Goal: Information Seeking & Learning: Learn about a topic

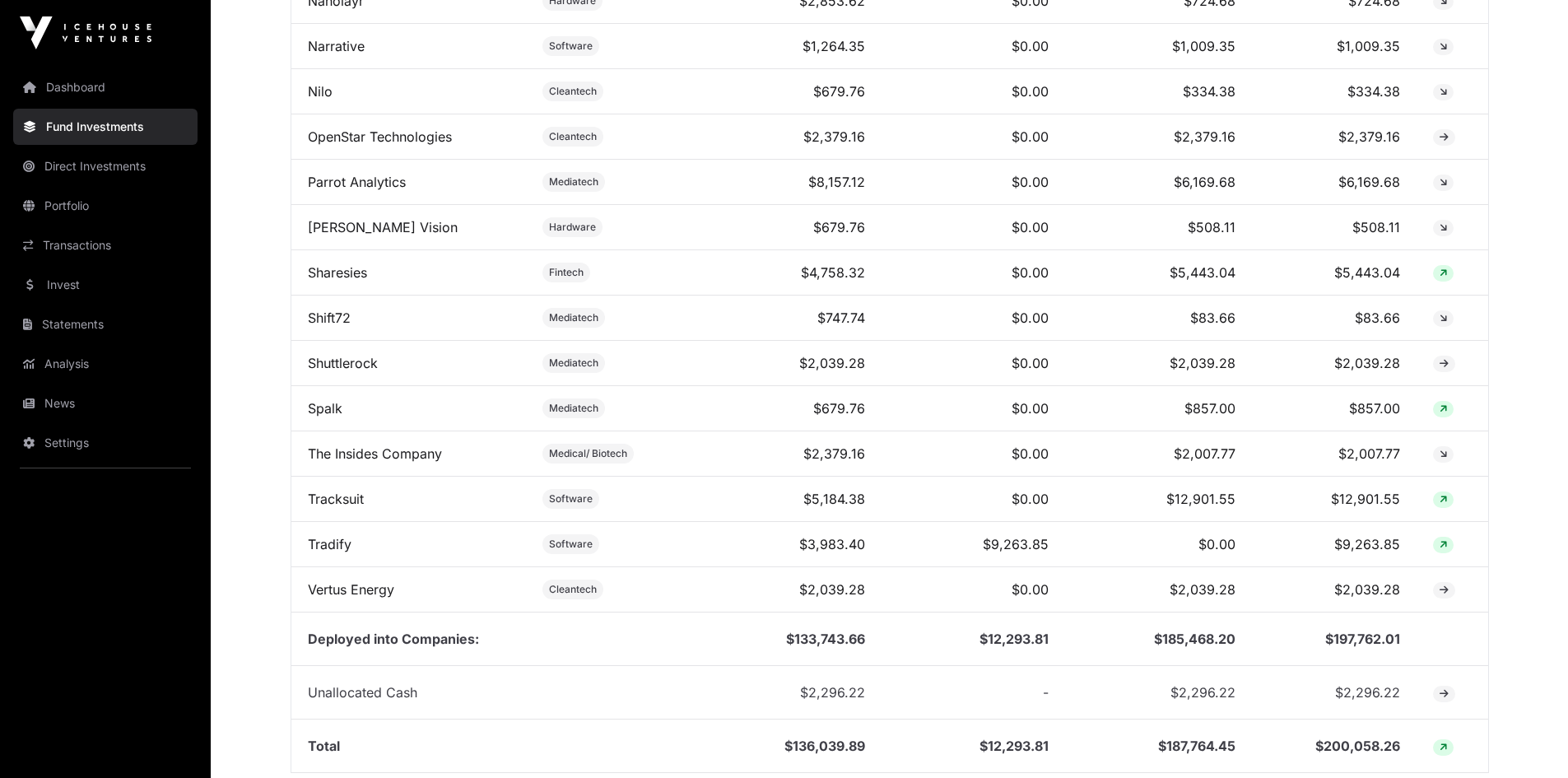
scroll to position [1348, 0]
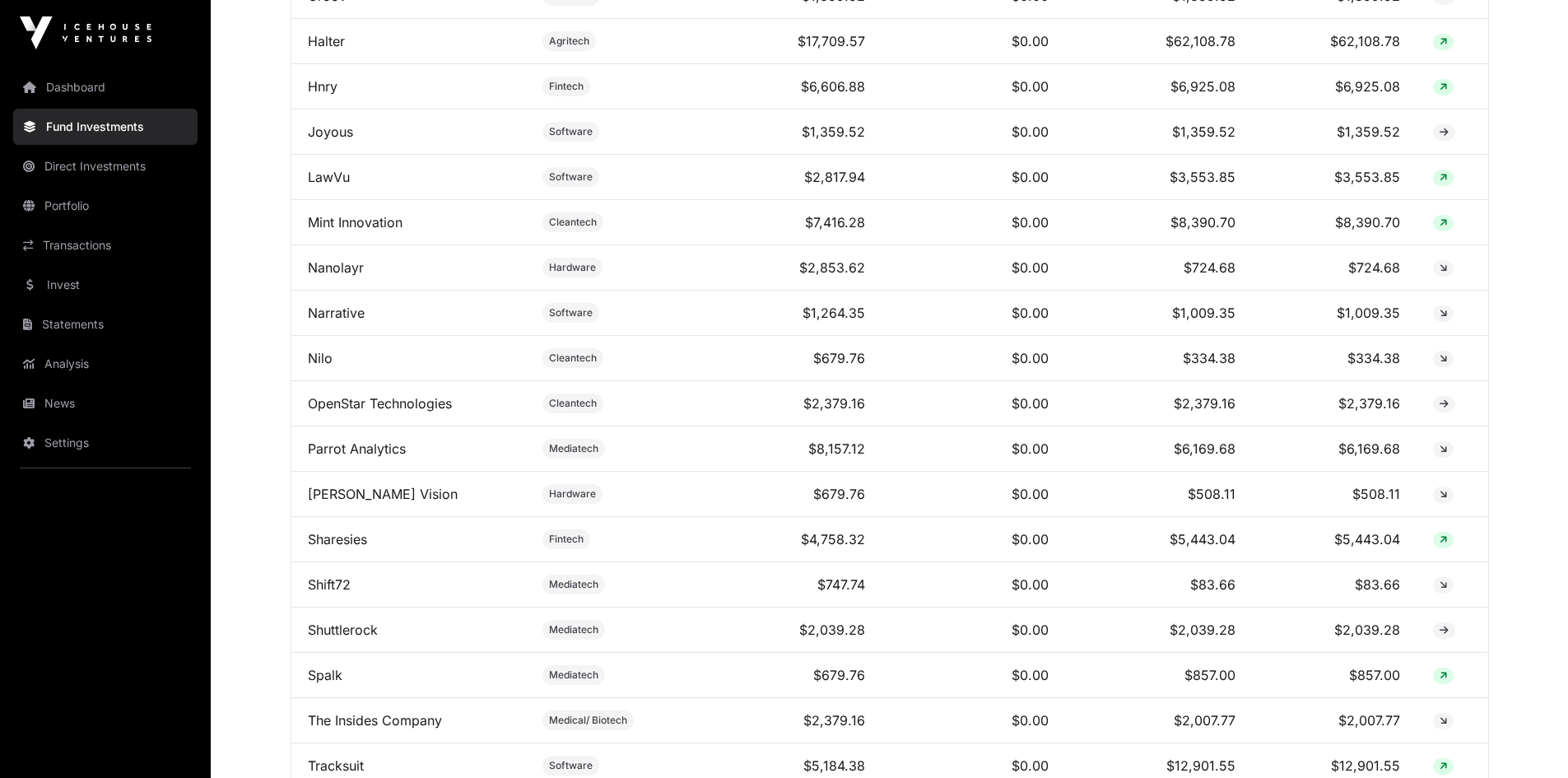
click at [73, 399] on link "News" at bounding box center [105, 403] width 184 height 36
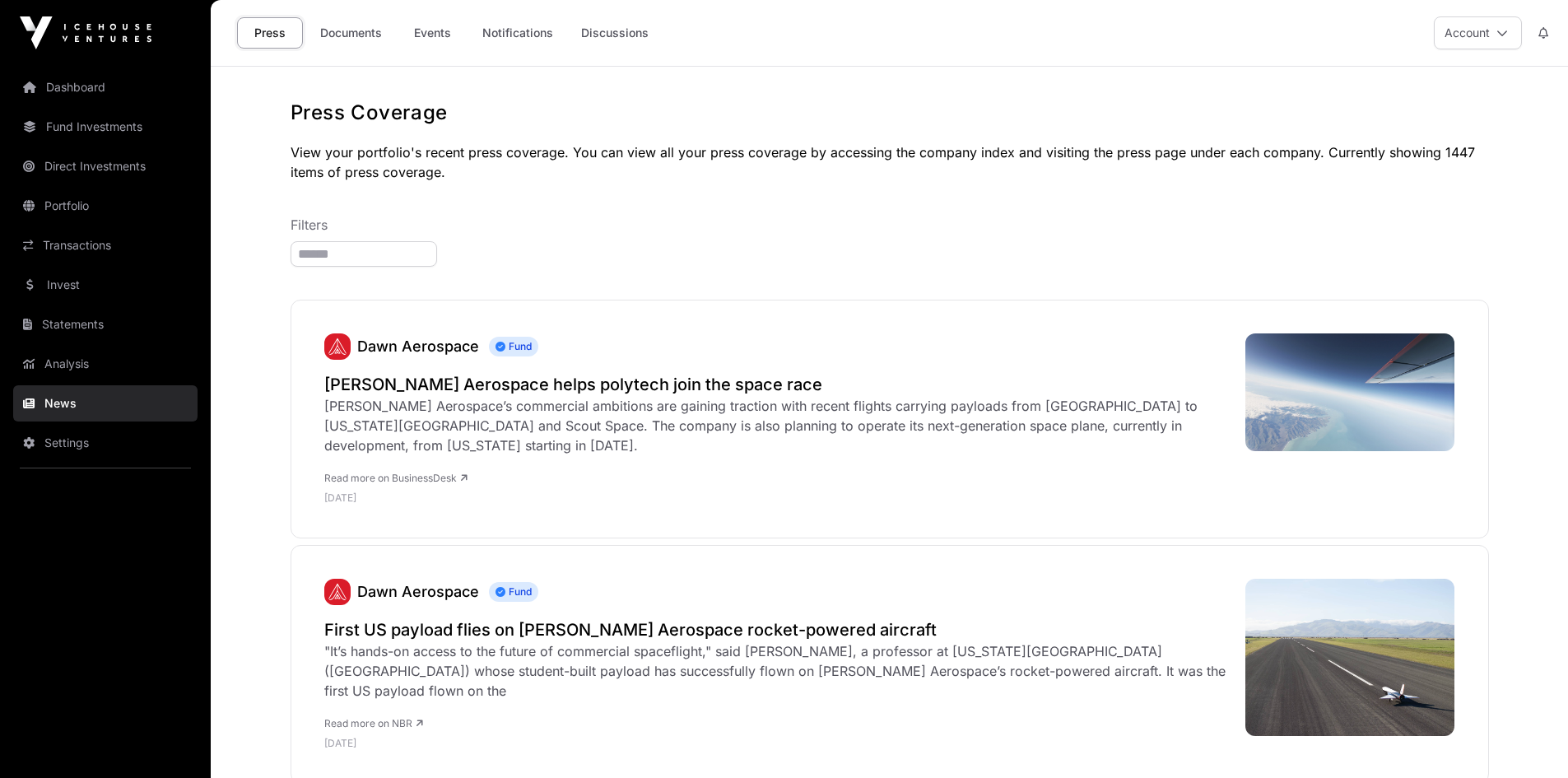
click at [330, 30] on link "Documents" at bounding box center [351, 33] width 84 height 31
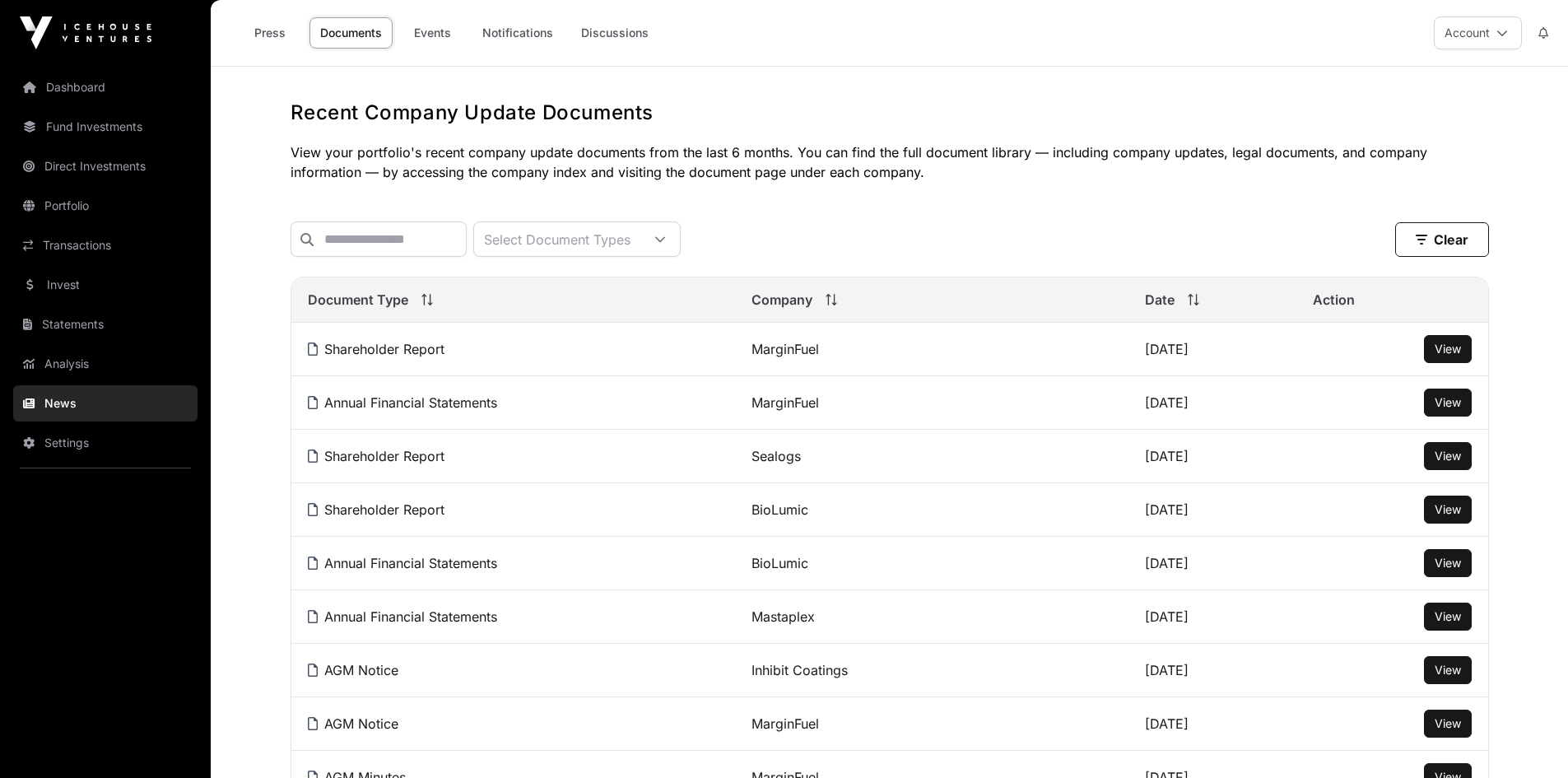
click at [439, 39] on link "Events" at bounding box center [432, 33] width 66 height 31
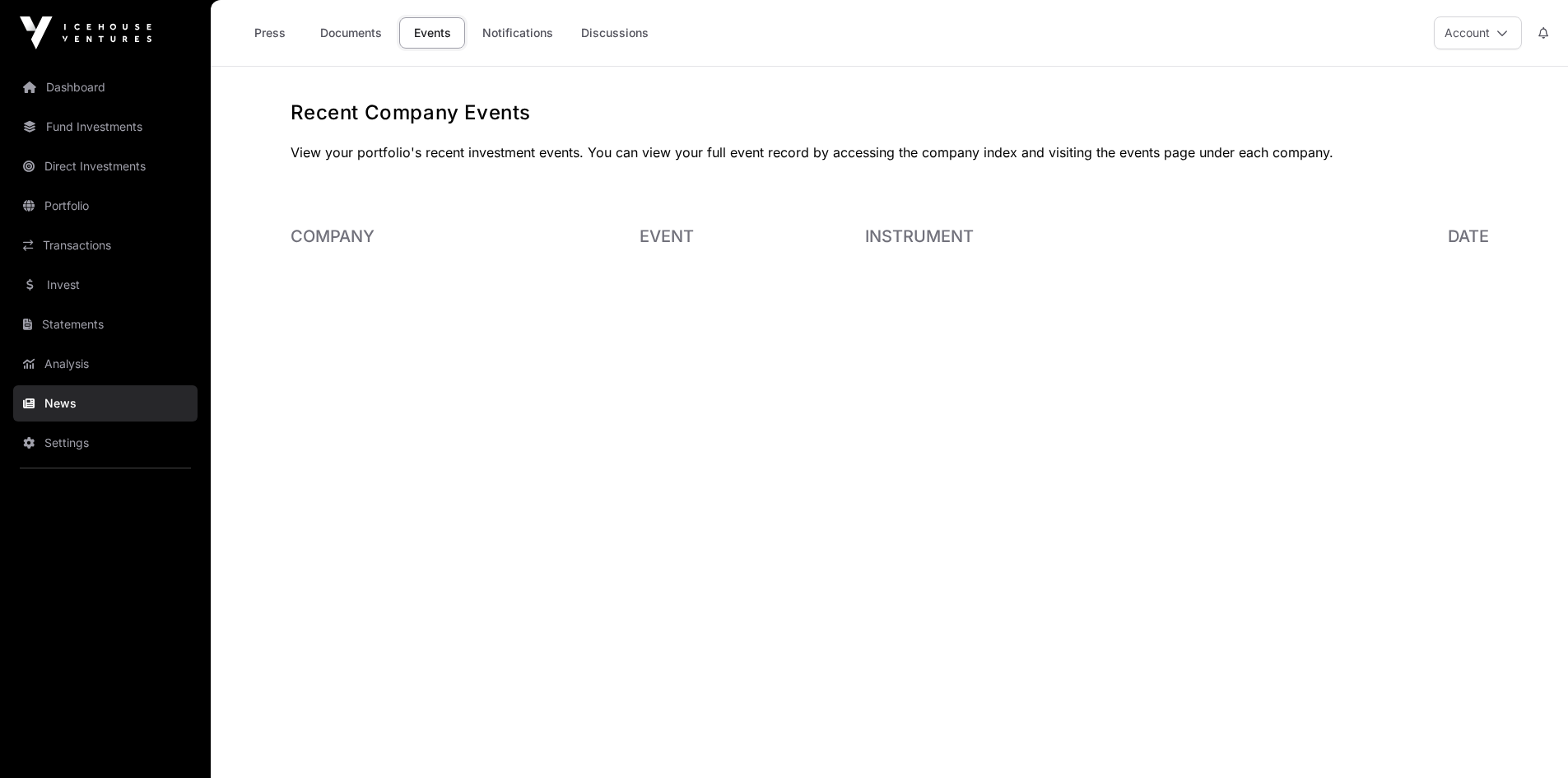
click at [56, 289] on link "Invest" at bounding box center [105, 285] width 184 height 36
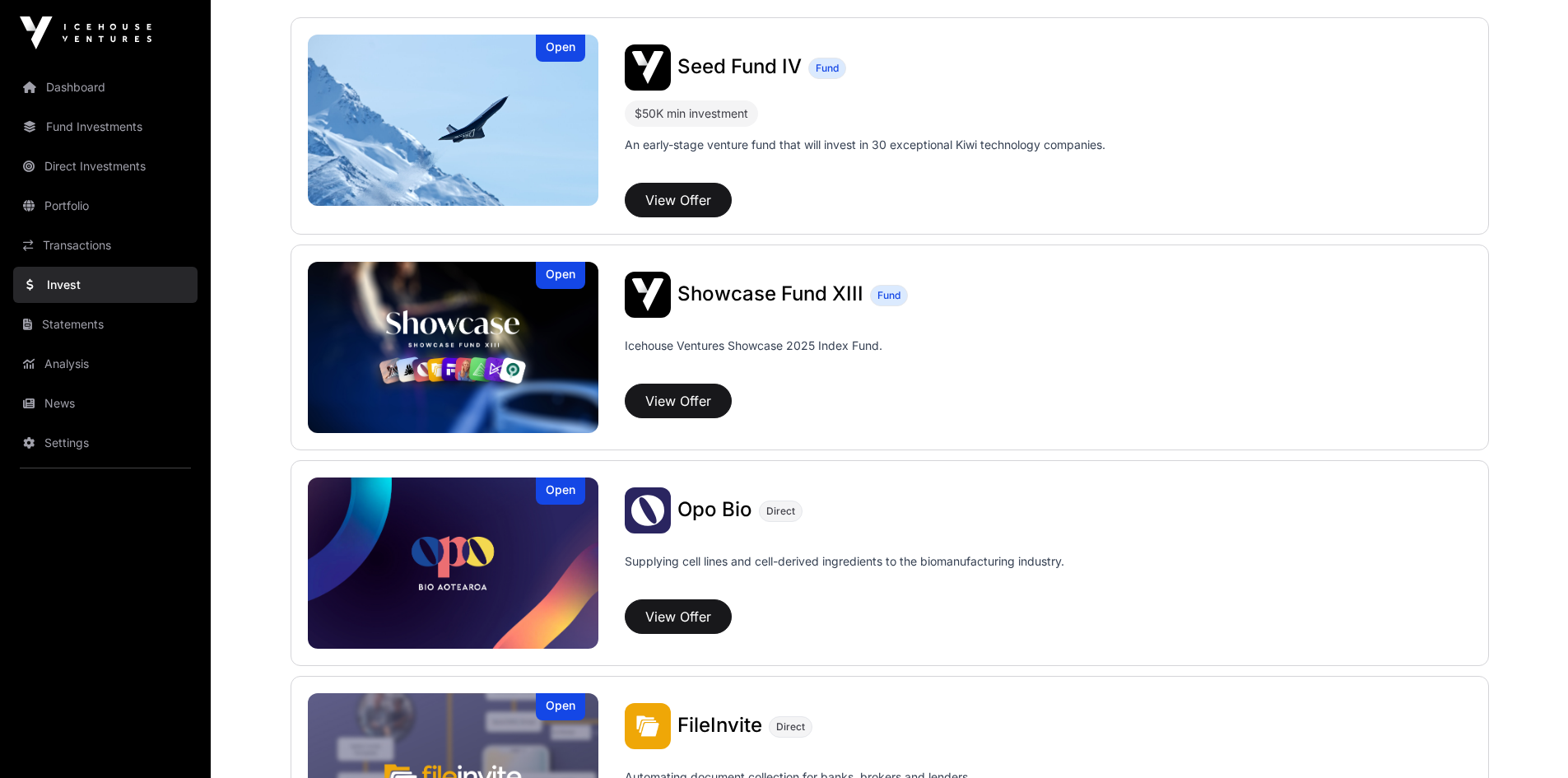
scroll to position [247, 0]
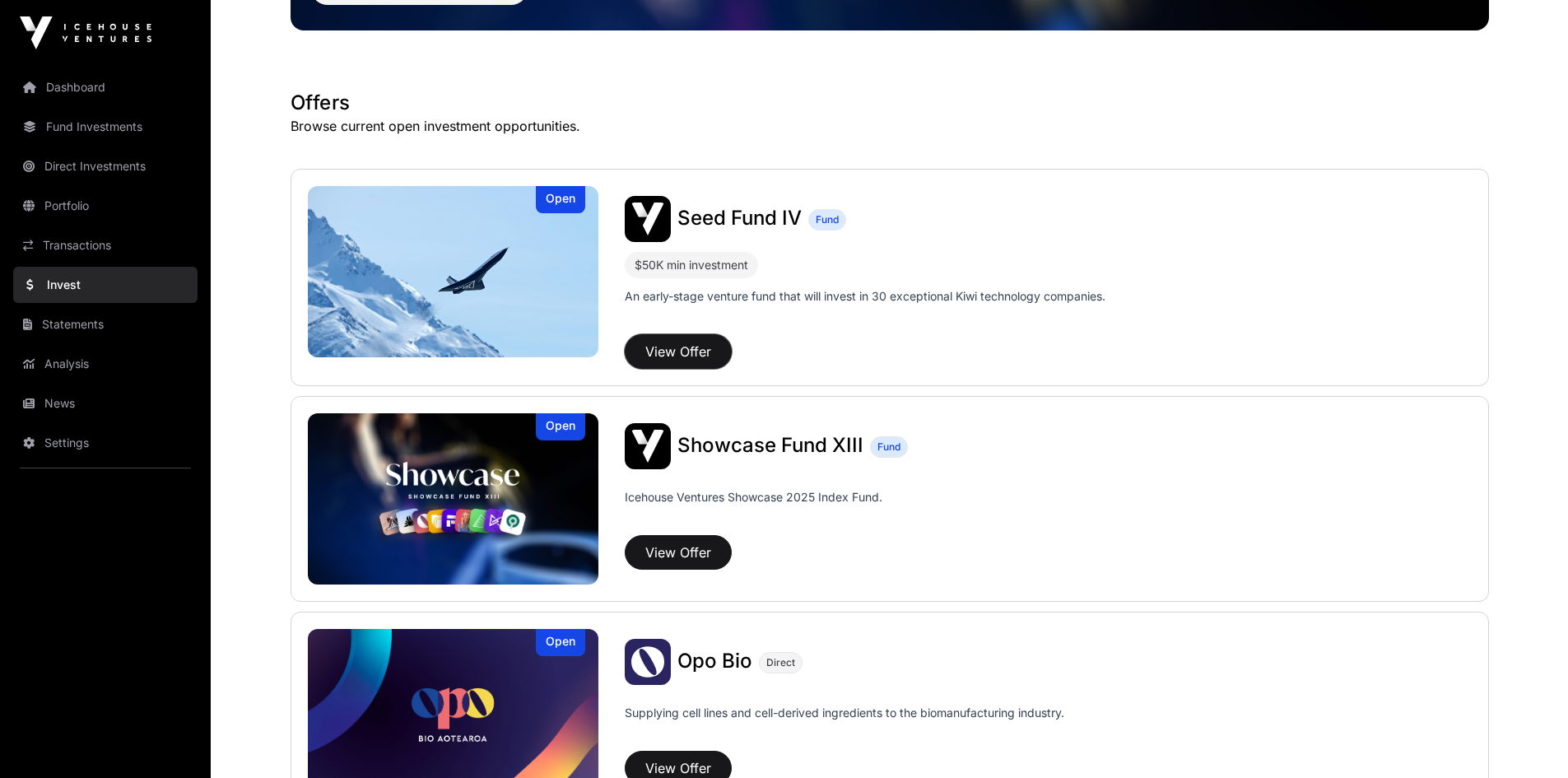
click at [691, 354] on button "View Offer" at bounding box center [678, 351] width 107 height 34
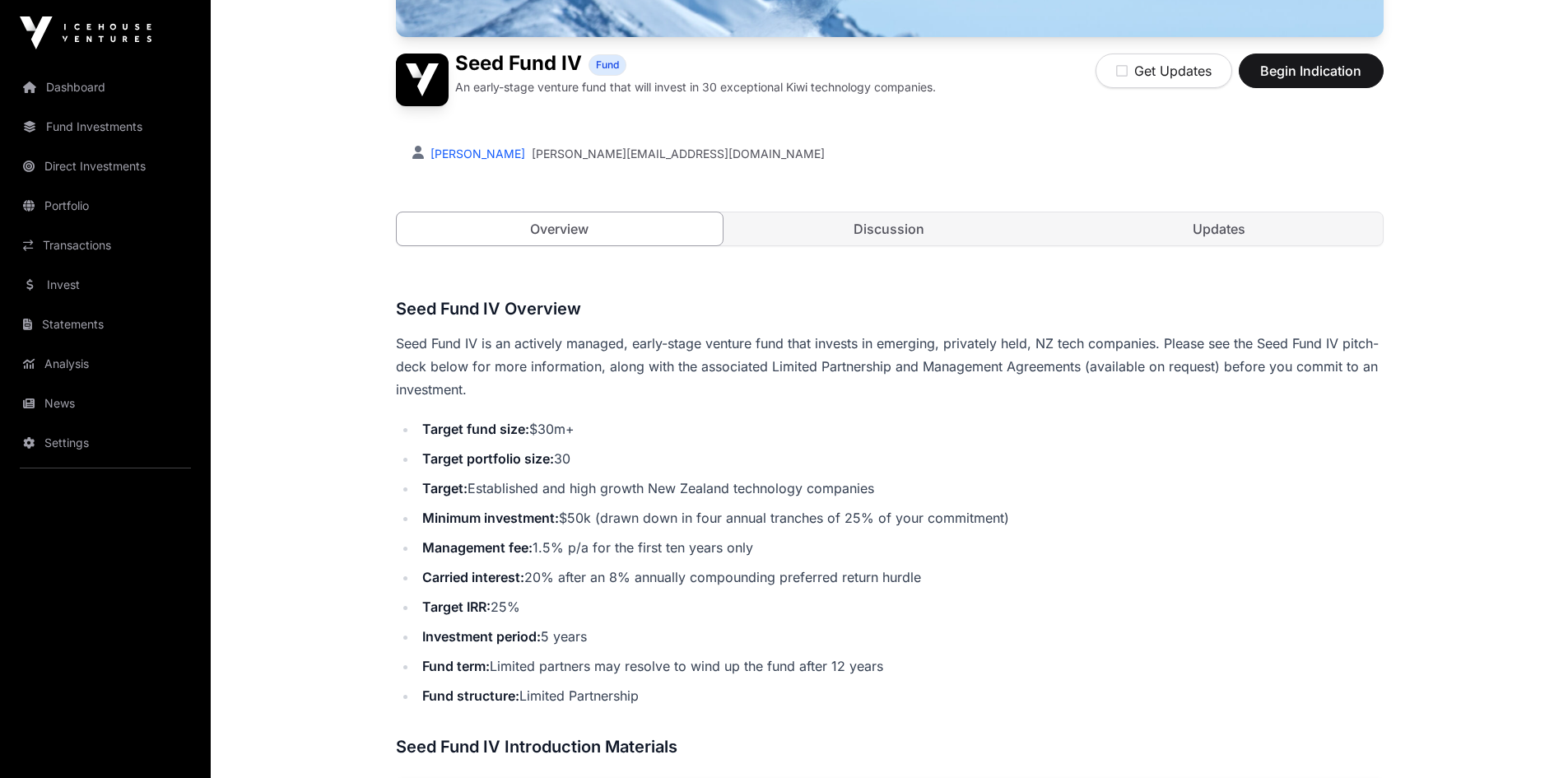
scroll to position [83, 0]
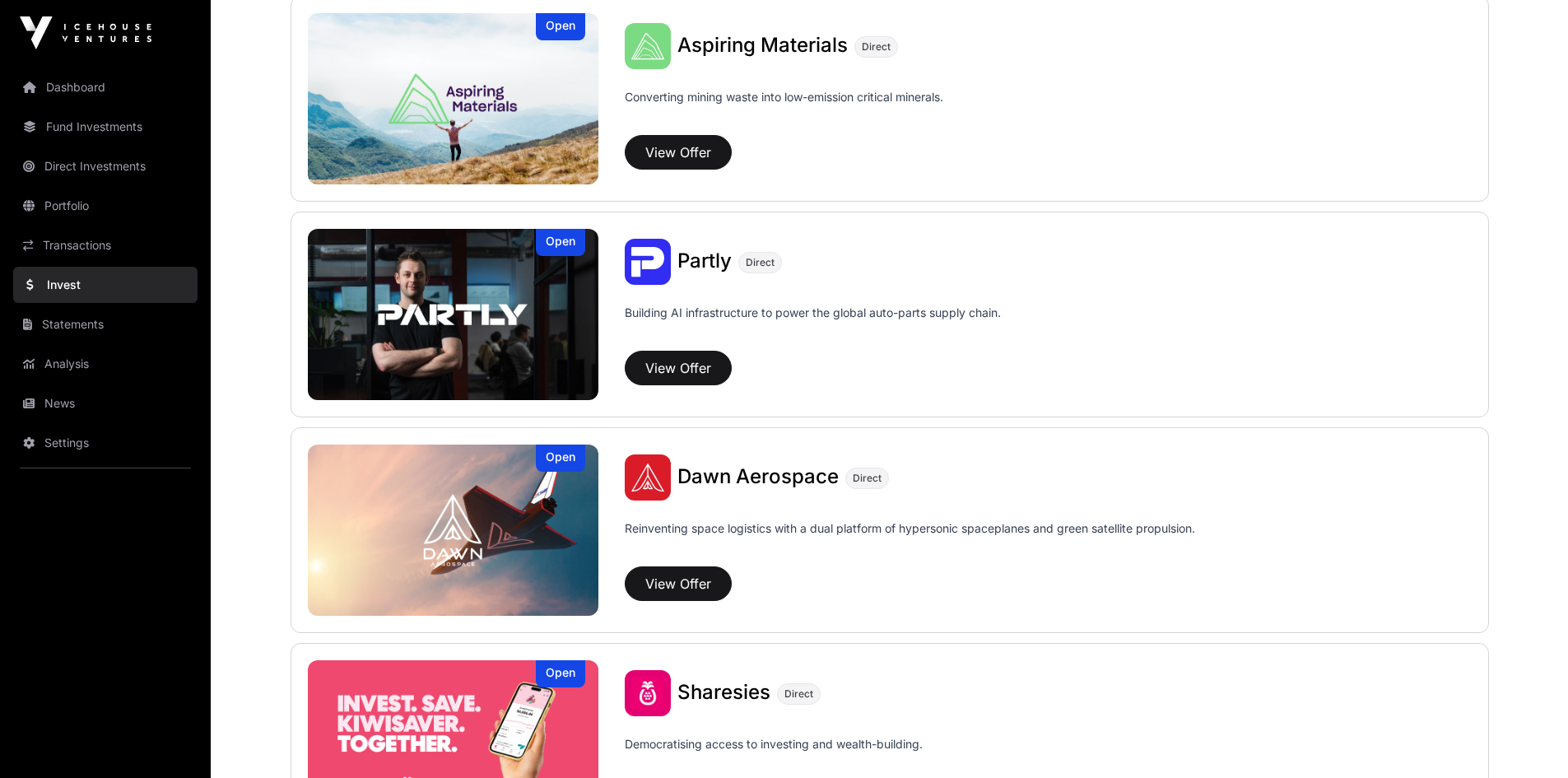
scroll to position [1728, 0]
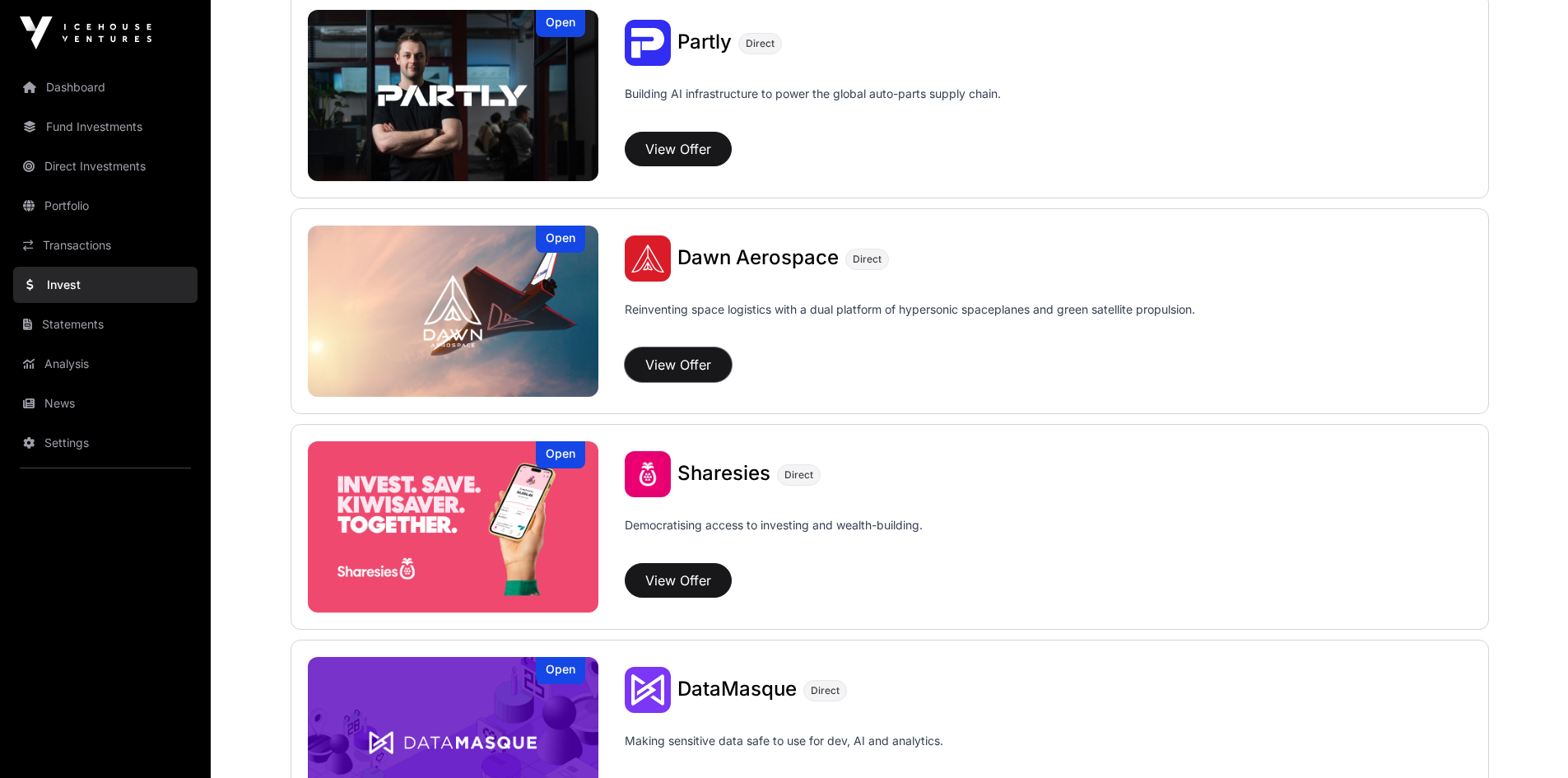
click at [691, 366] on button "View Offer" at bounding box center [678, 365] width 107 height 34
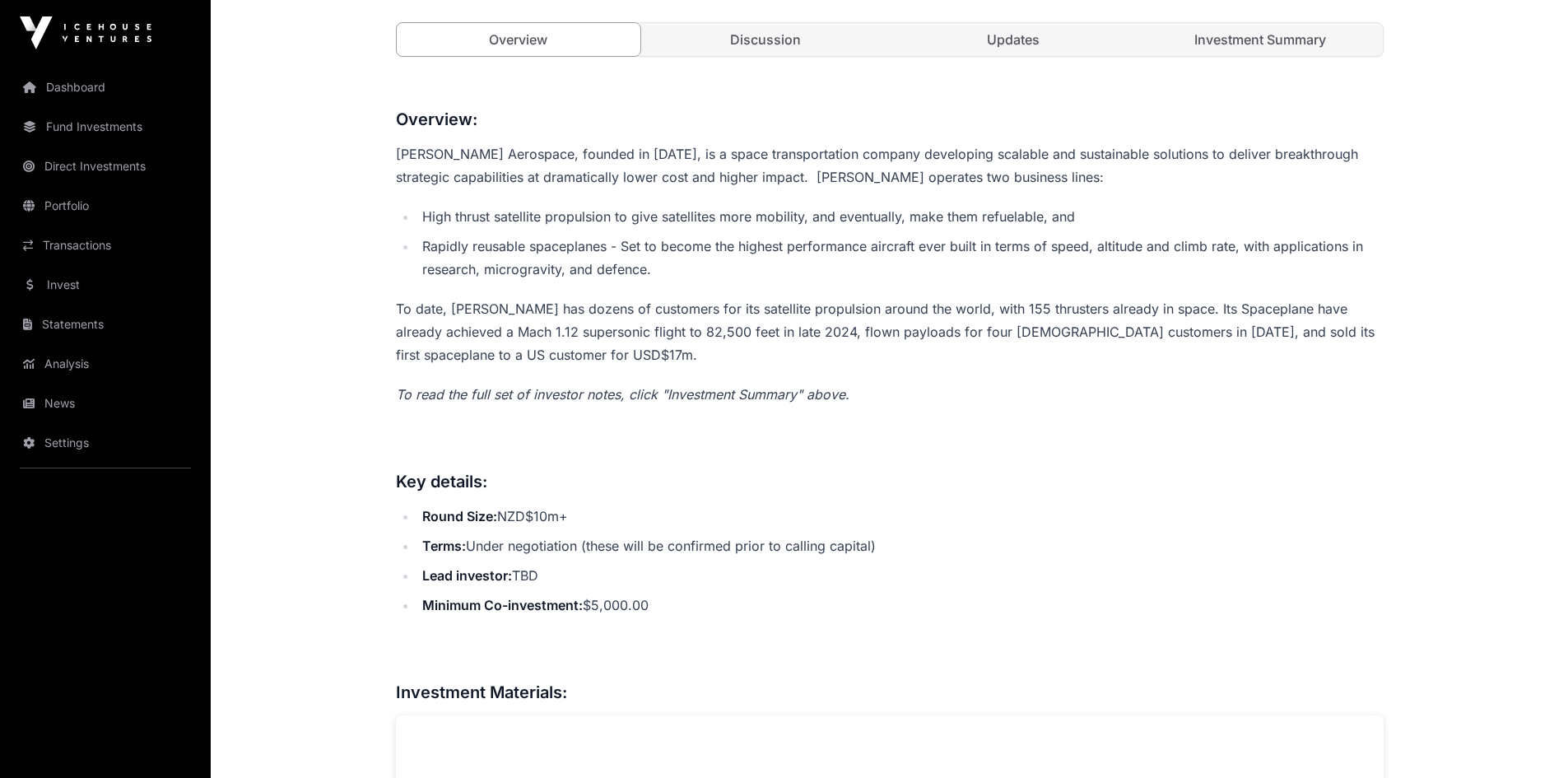
scroll to position [330, 0]
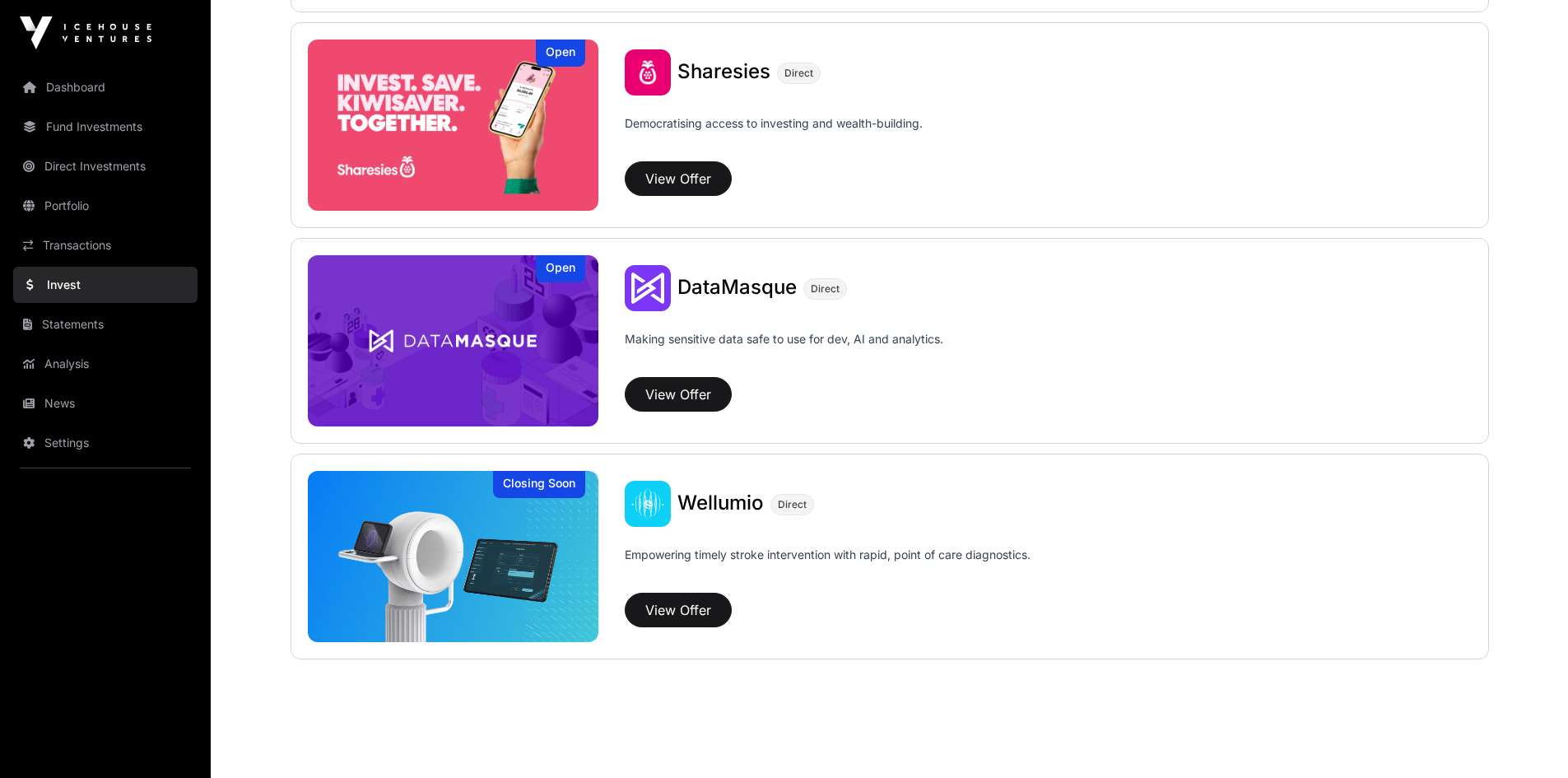
scroll to position [2140, 0]
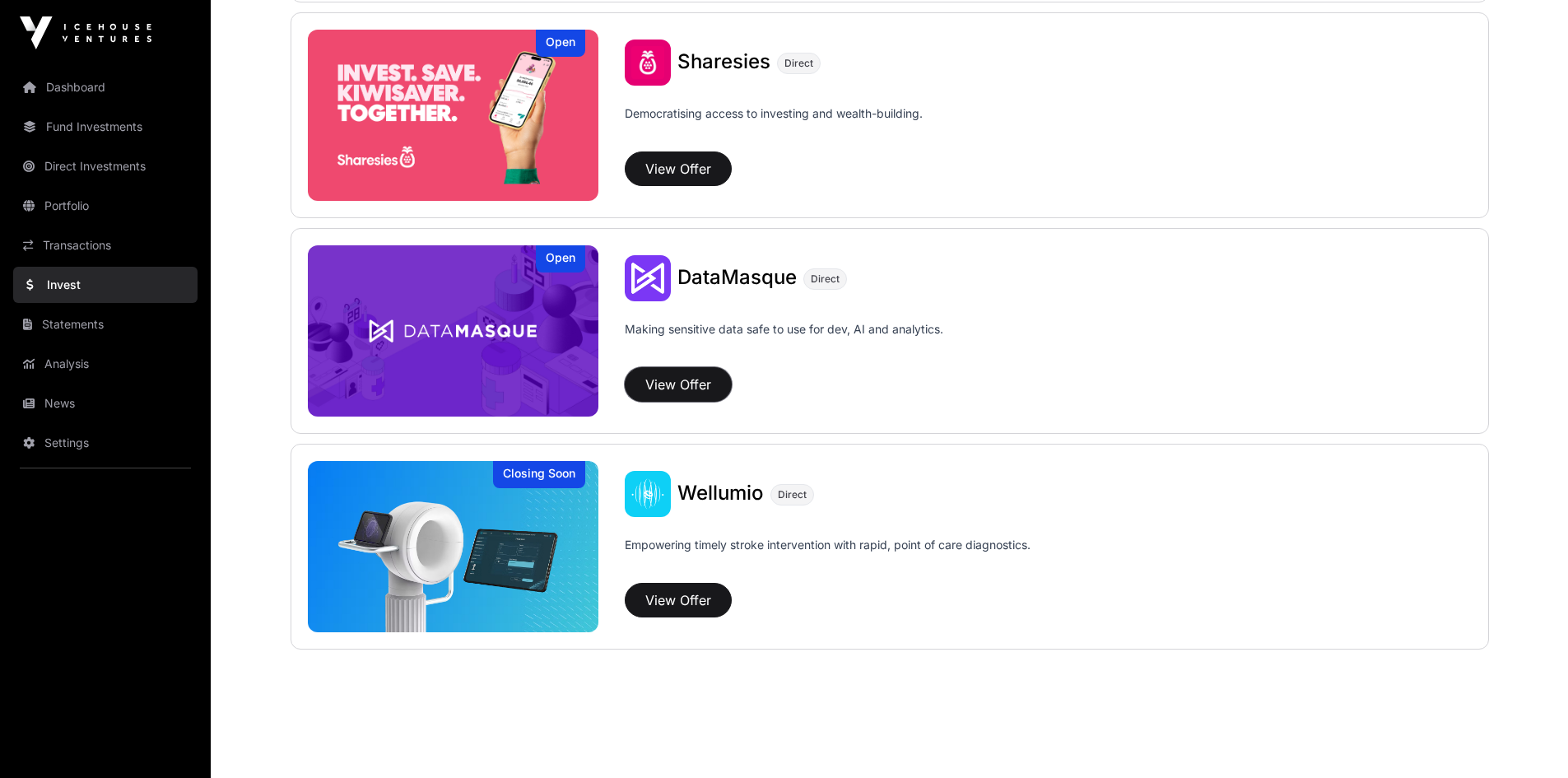
click at [673, 379] on button "View Offer" at bounding box center [678, 384] width 107 height 34
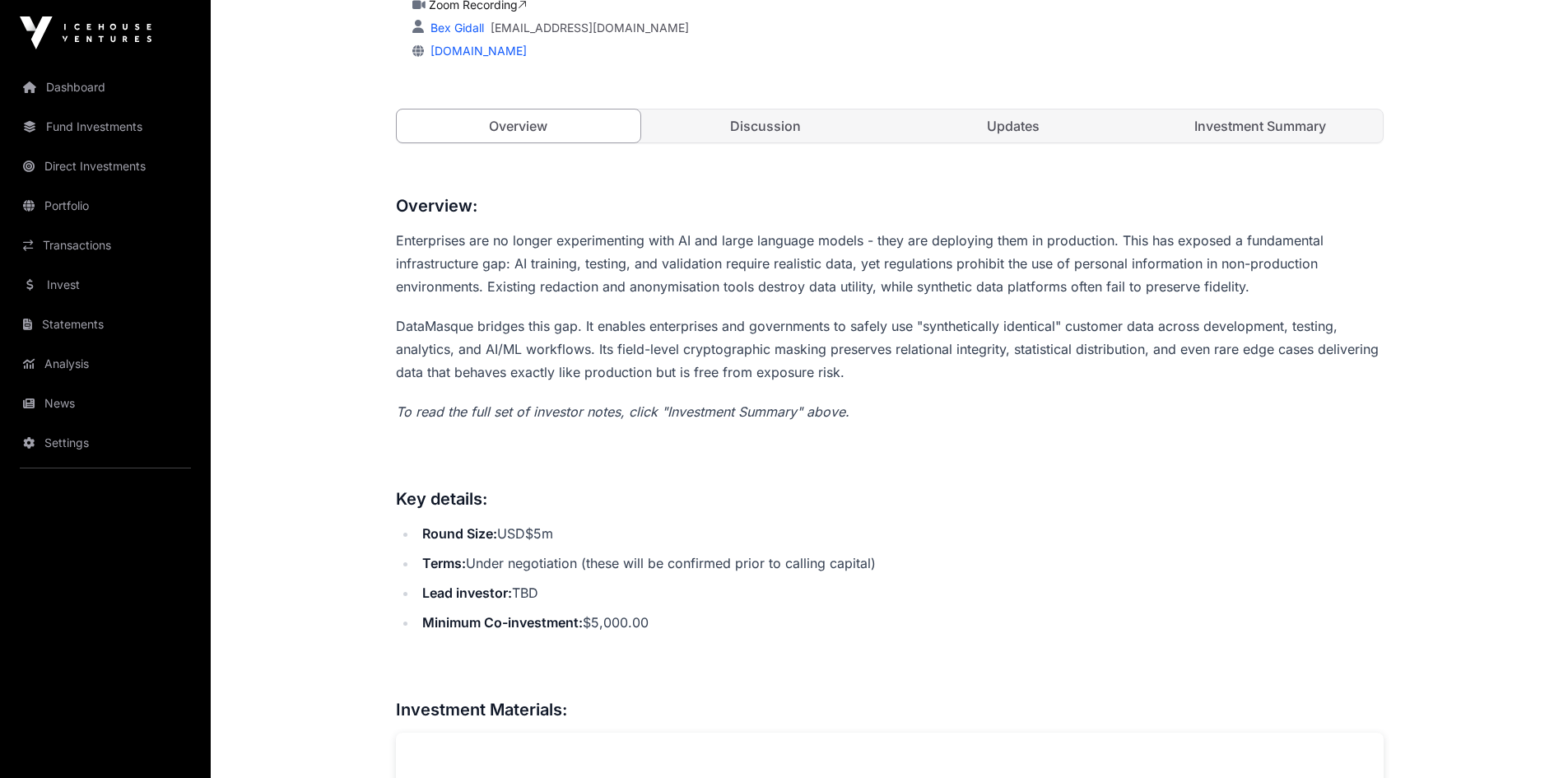
scroll to position [741, 0]
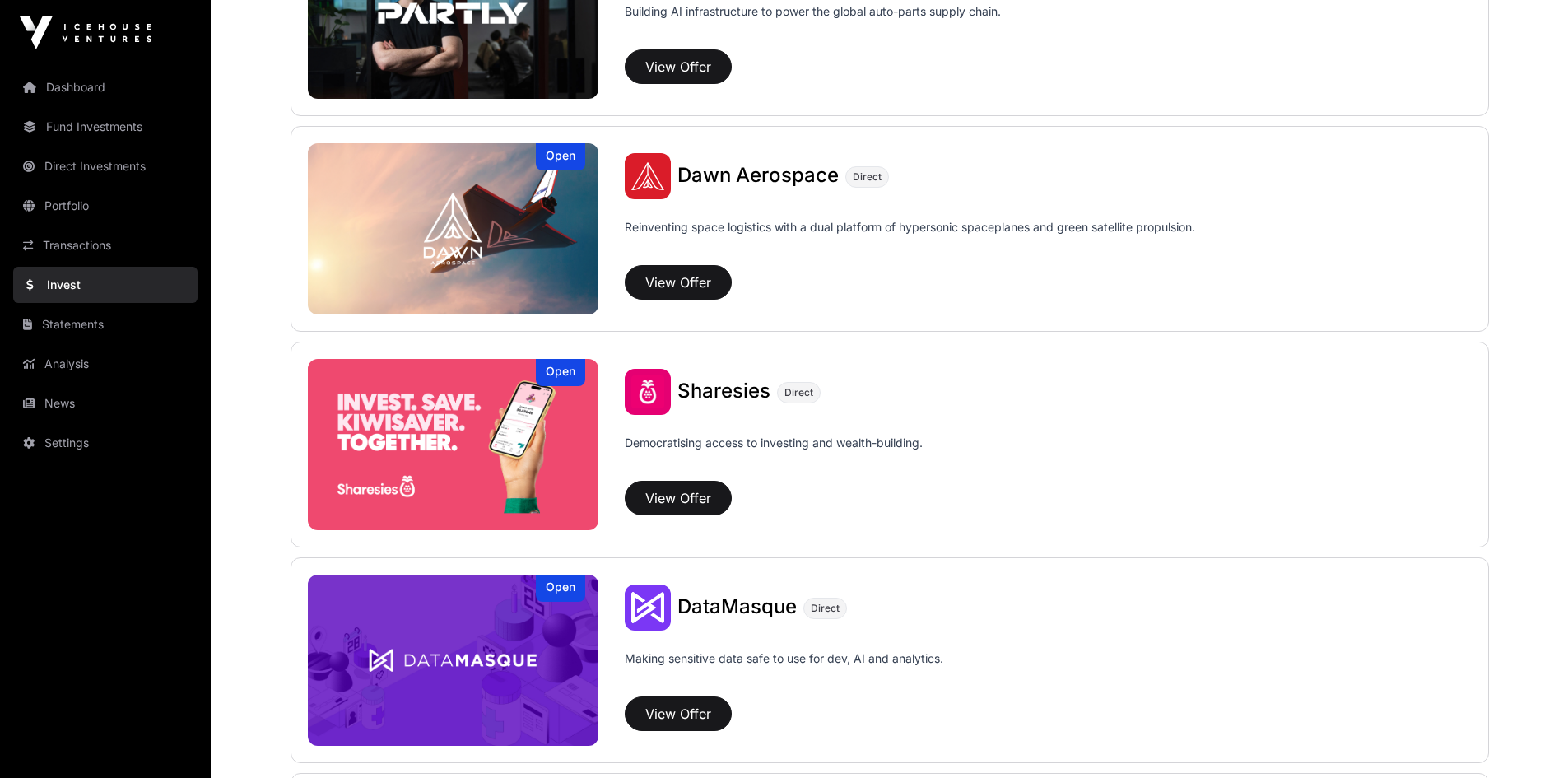
scroll to position [2150, 0]
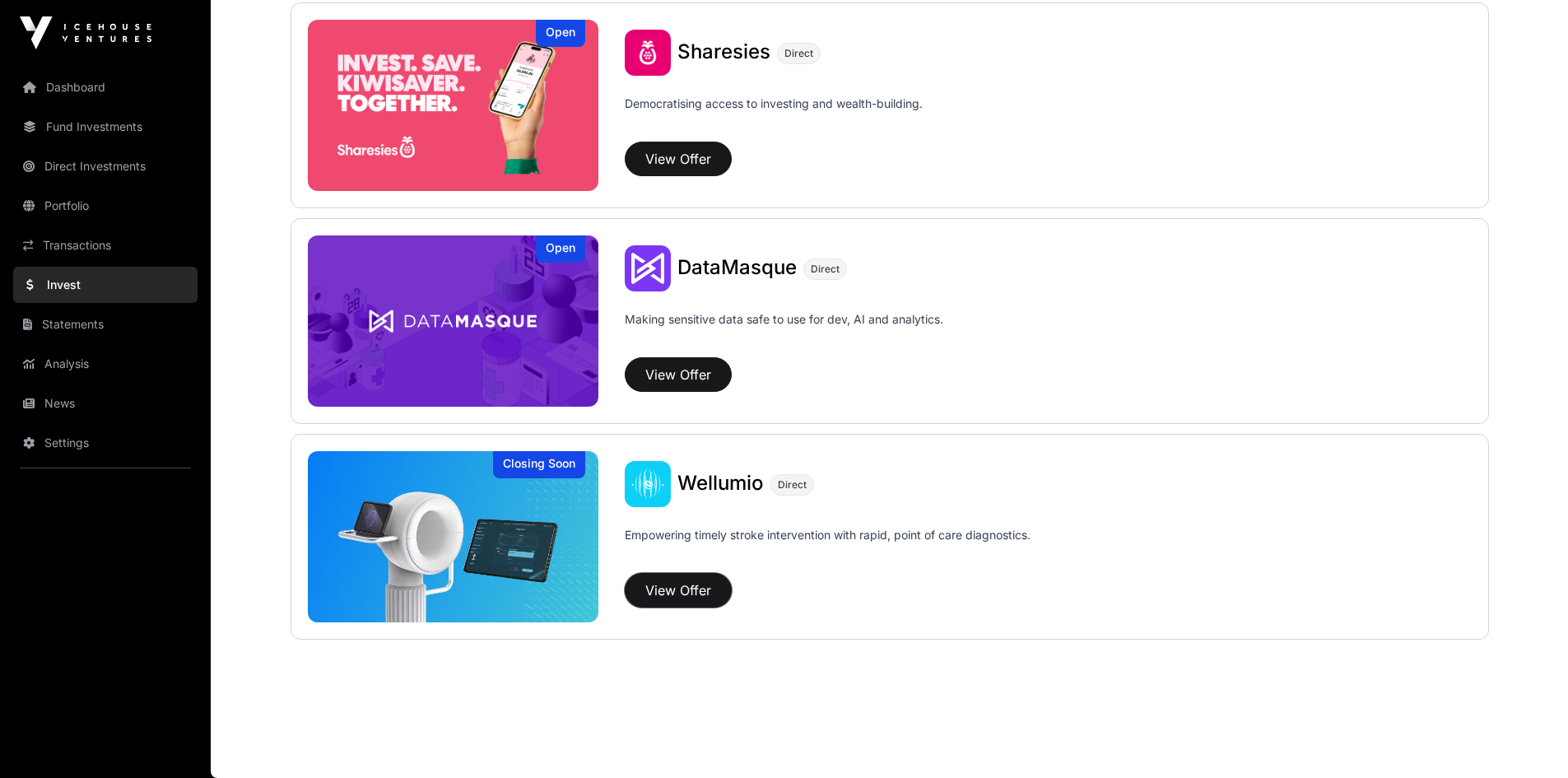
click at [647, 586] on button "View Offer" at bounding box center [678, 590] width 107 height 34
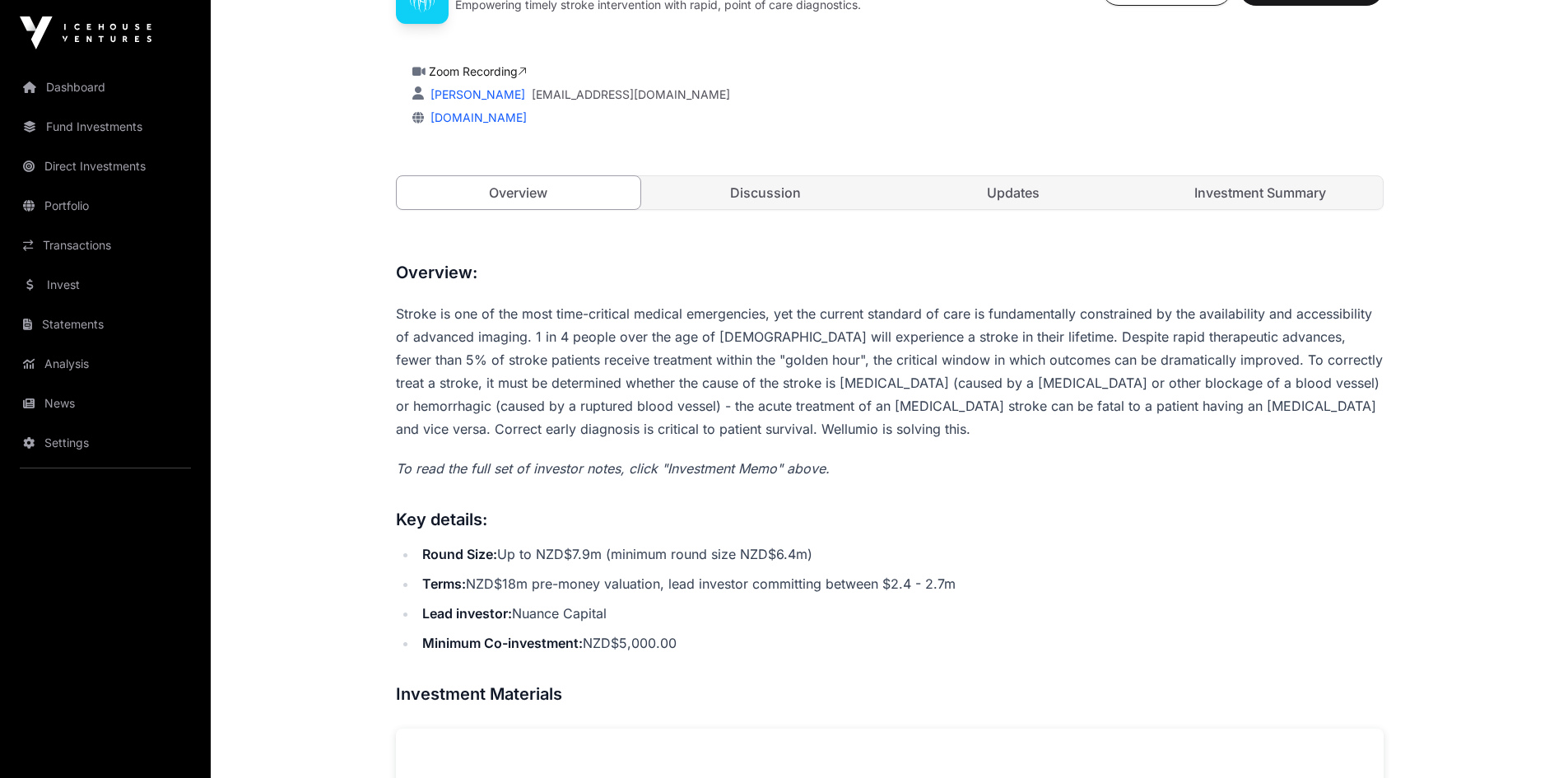
scroll to position [576, 0]
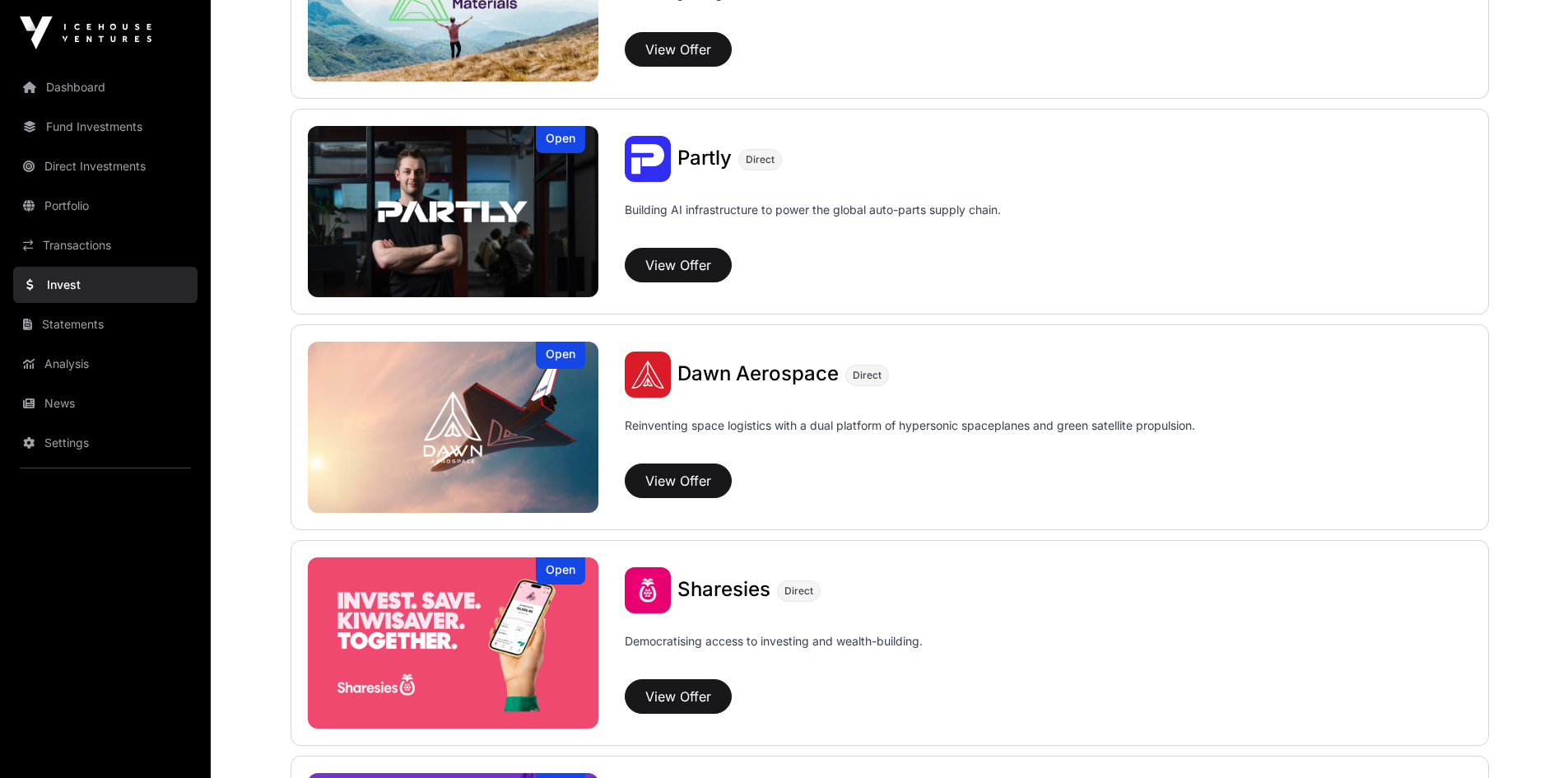
scroll to position [1656, 0]
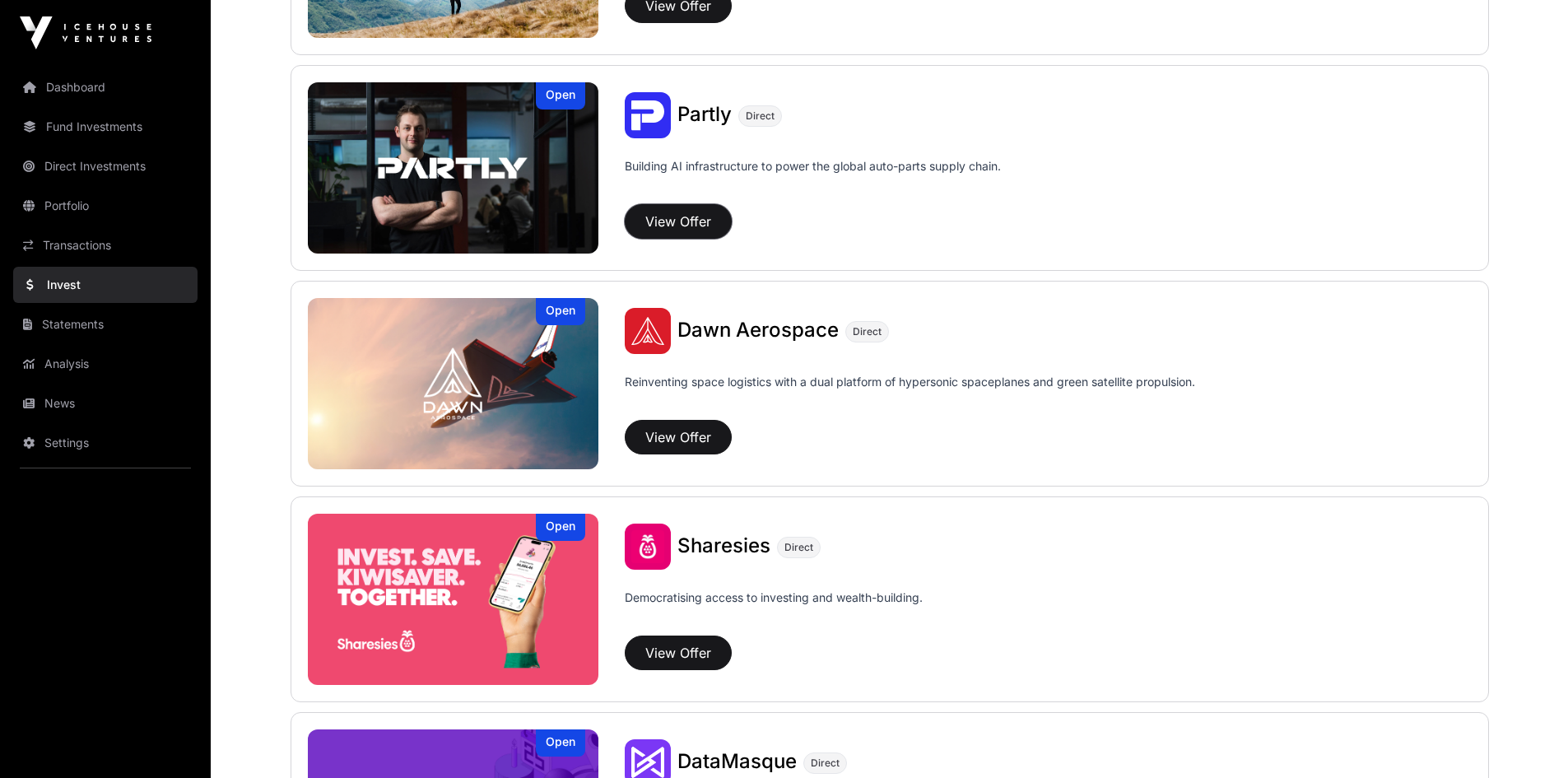
click at [671, 215] on button "View Offer" at bounding box center [678, 222] width 107 height 34
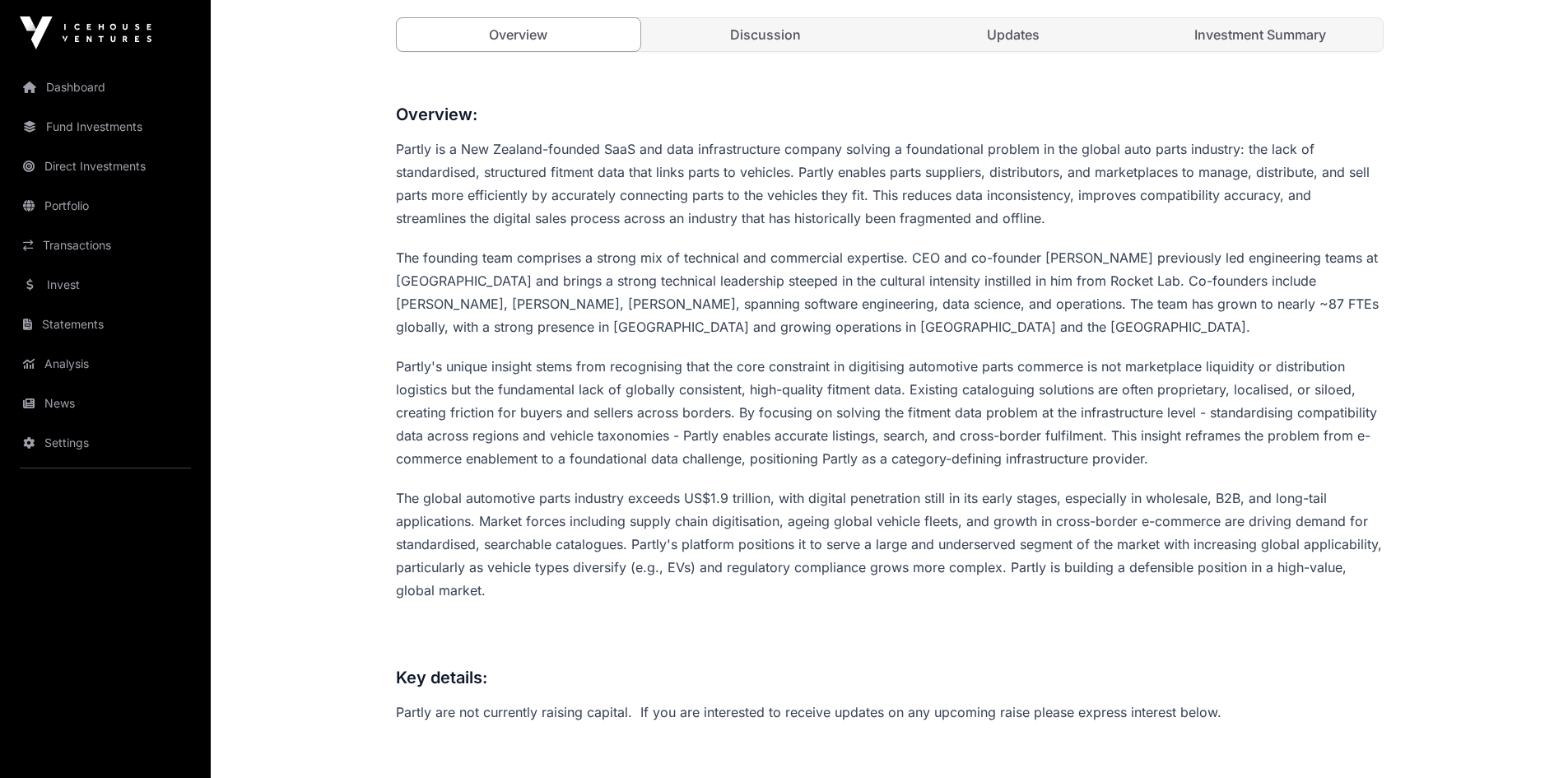
scroll to position [741, 0]
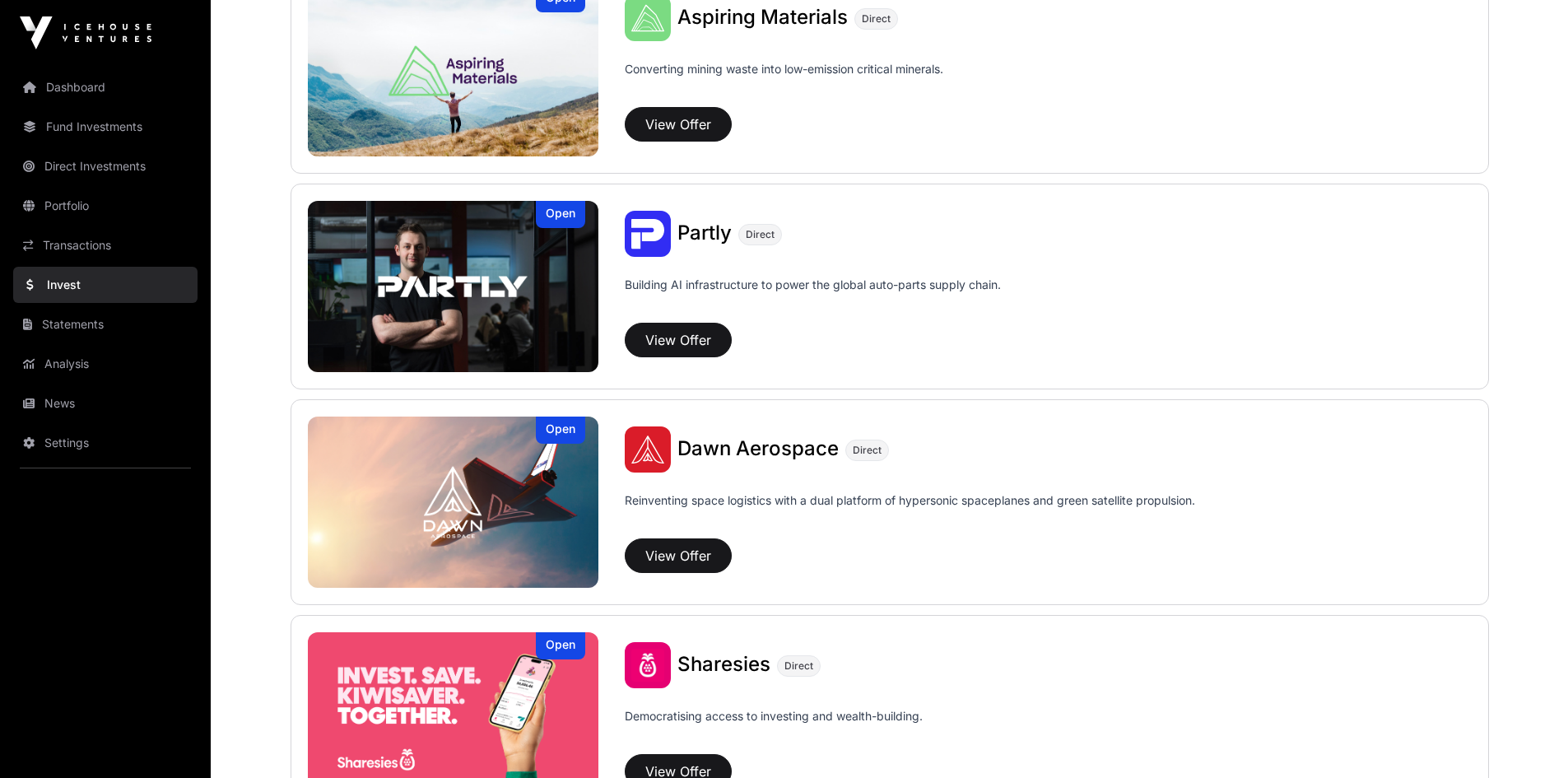
scroll to position [1738, 0]
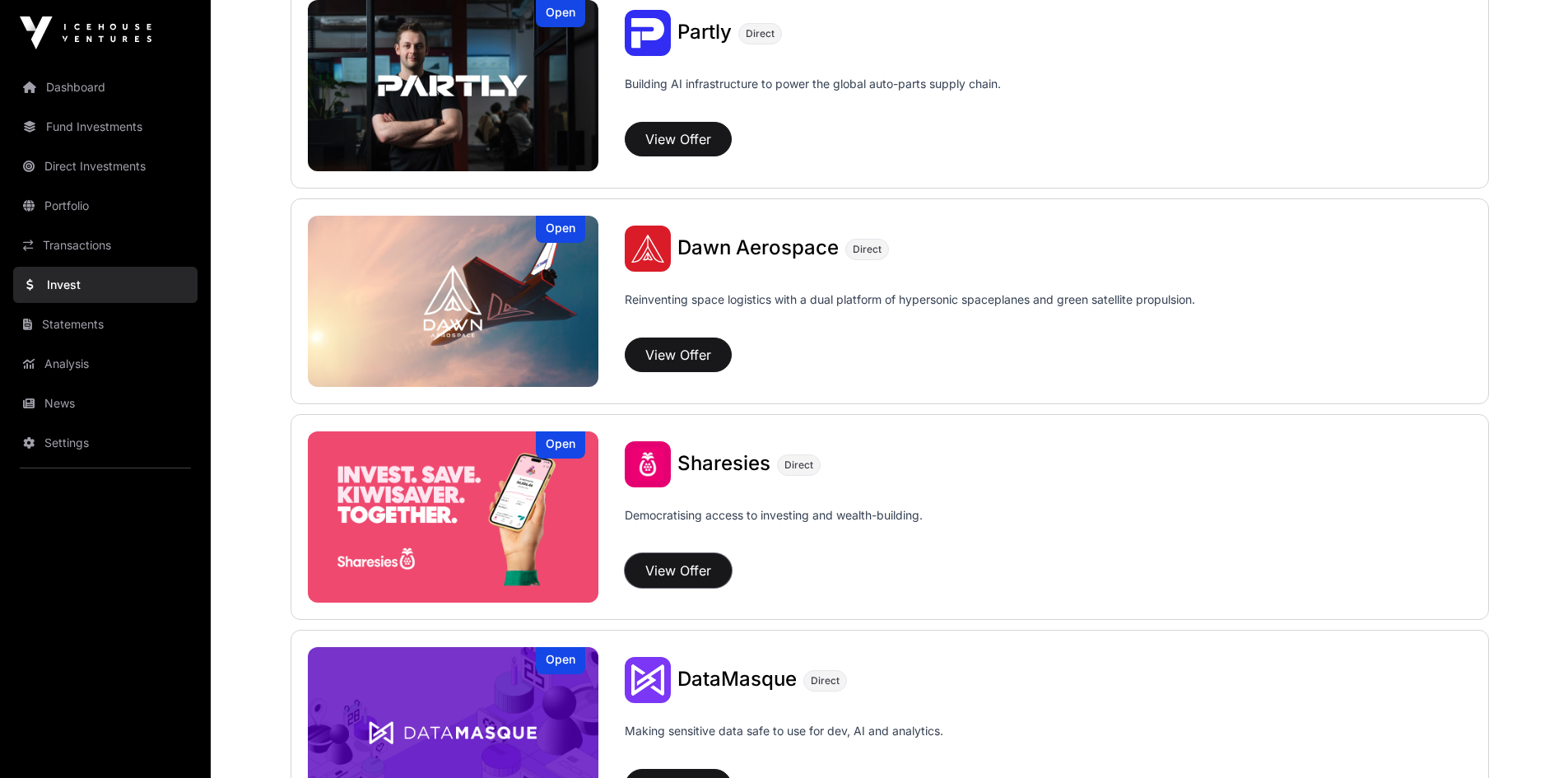
click at [674, 564] on button "View Offer" at bounding box center [678, 570] width 107 height 34
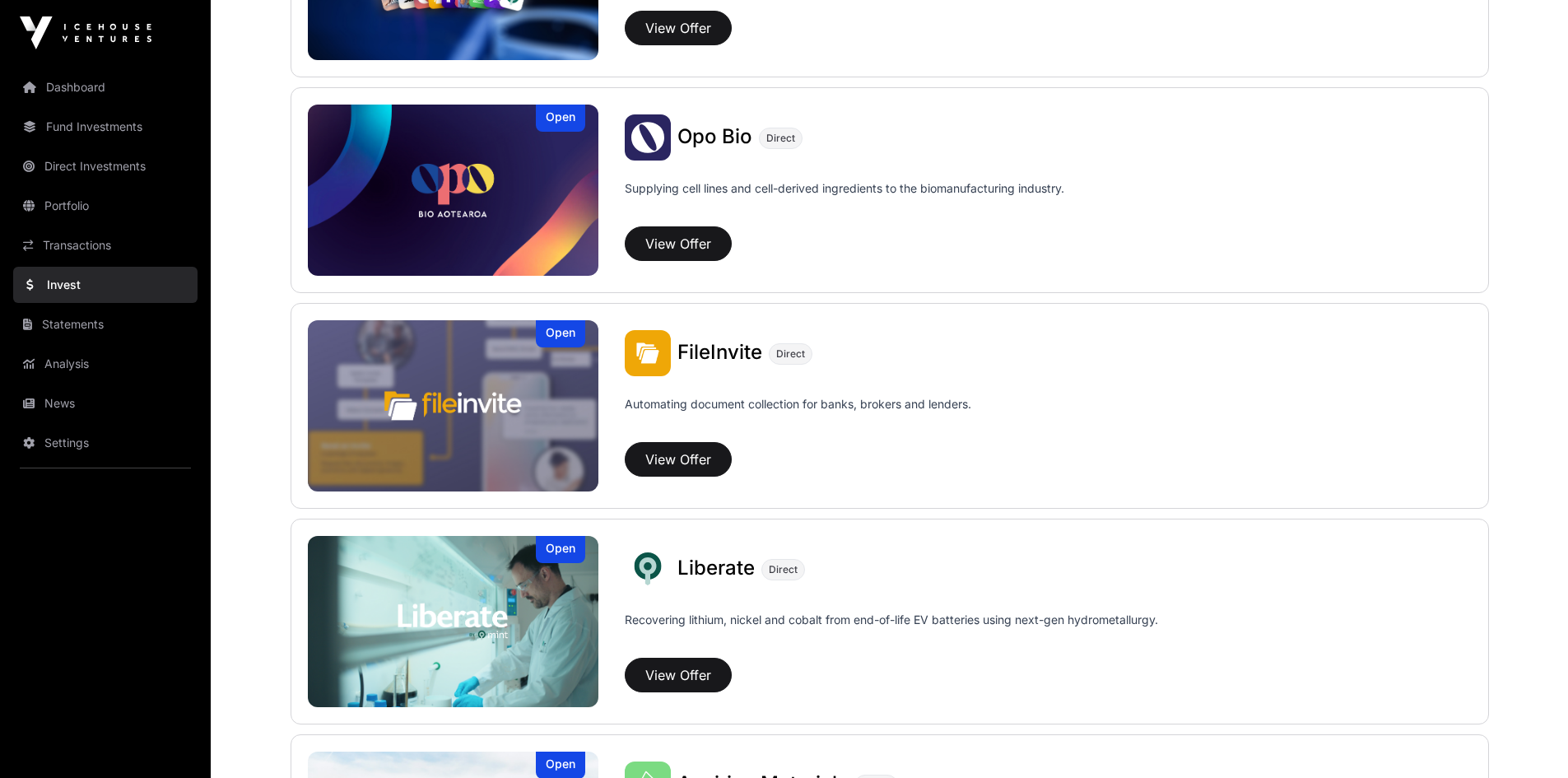
scroll to position [751, 0]
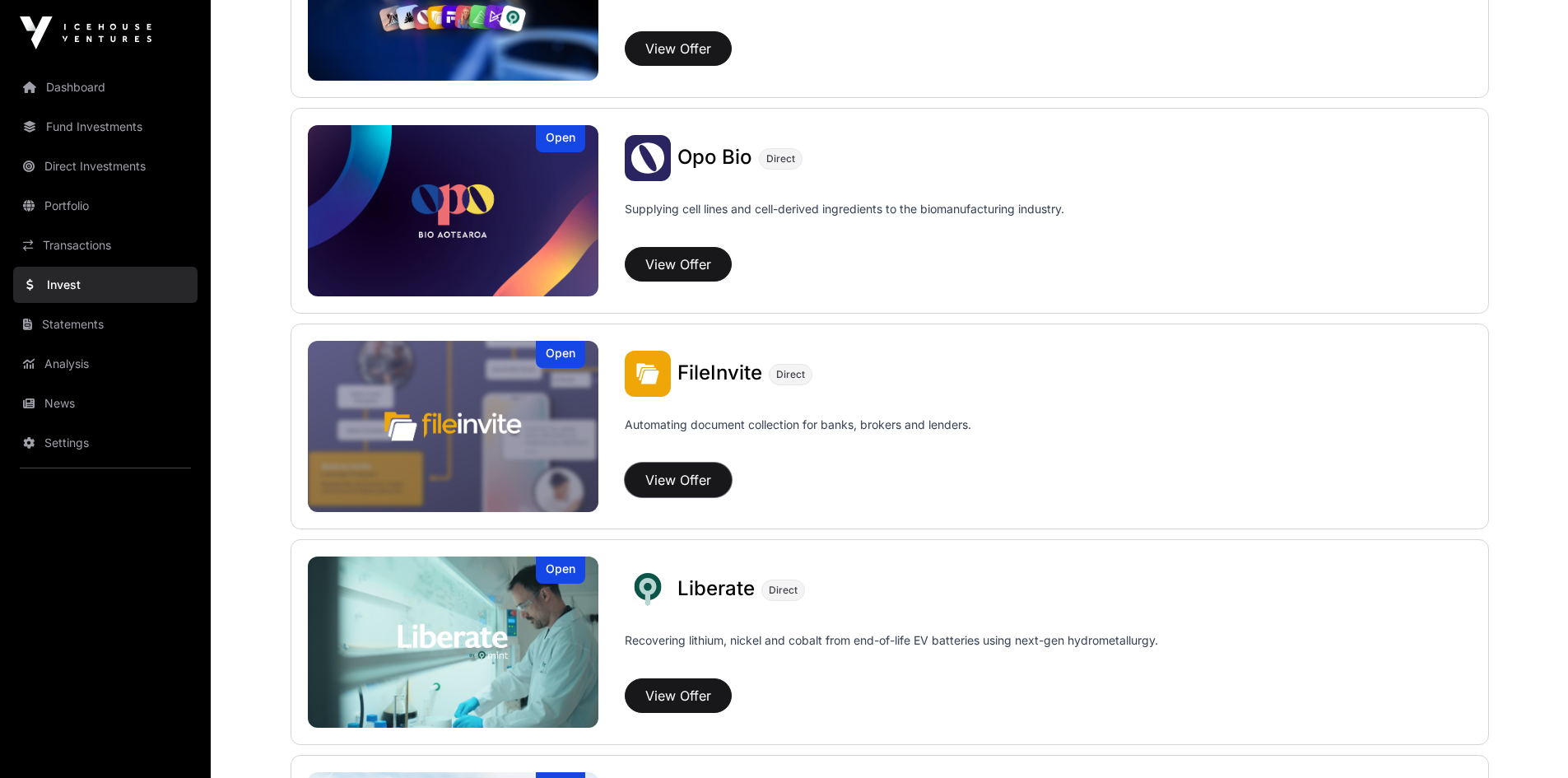
click at [678, 484] on button "View Offer" at bounding box center [678, 479] width 107 height 34
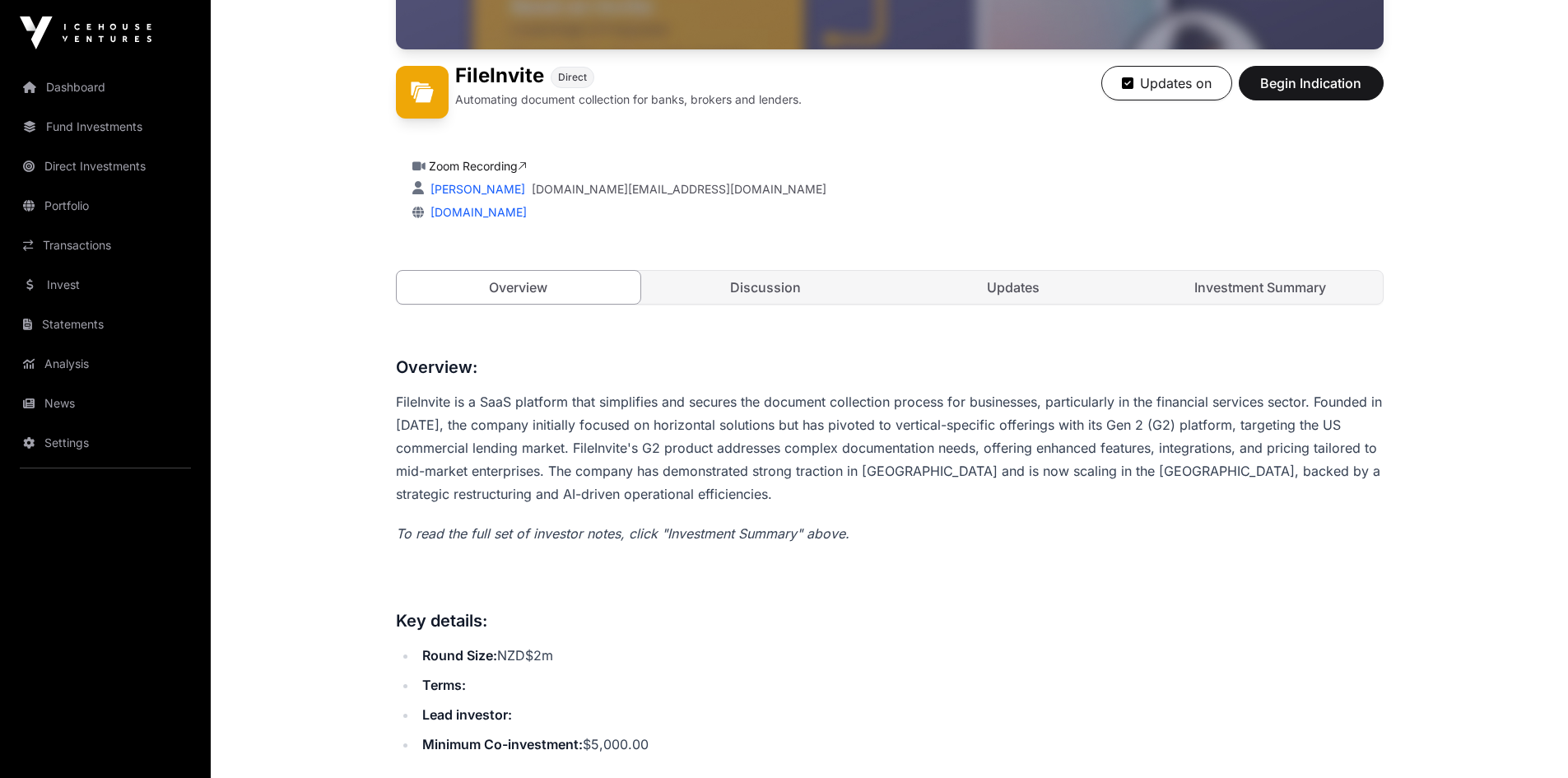
scroll to position [411, 0]
click at [1004, 294] on link "Updates" at bounding box center [1013, 286] width 244 height 33
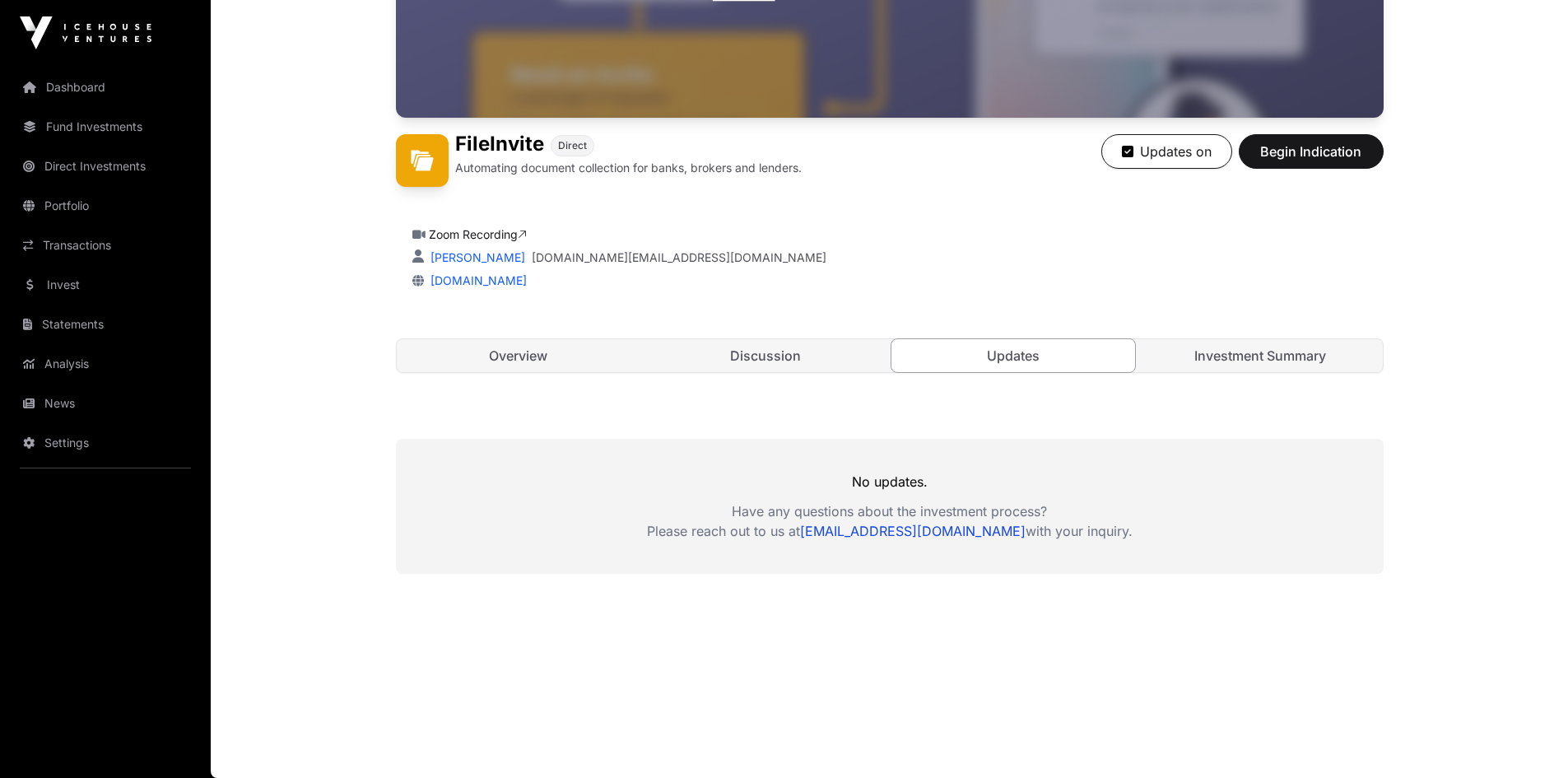
scroll to position [342, 0]
click at [786, 363] on link "Discussion" at bounding box center [765, 355] width 244 height 33
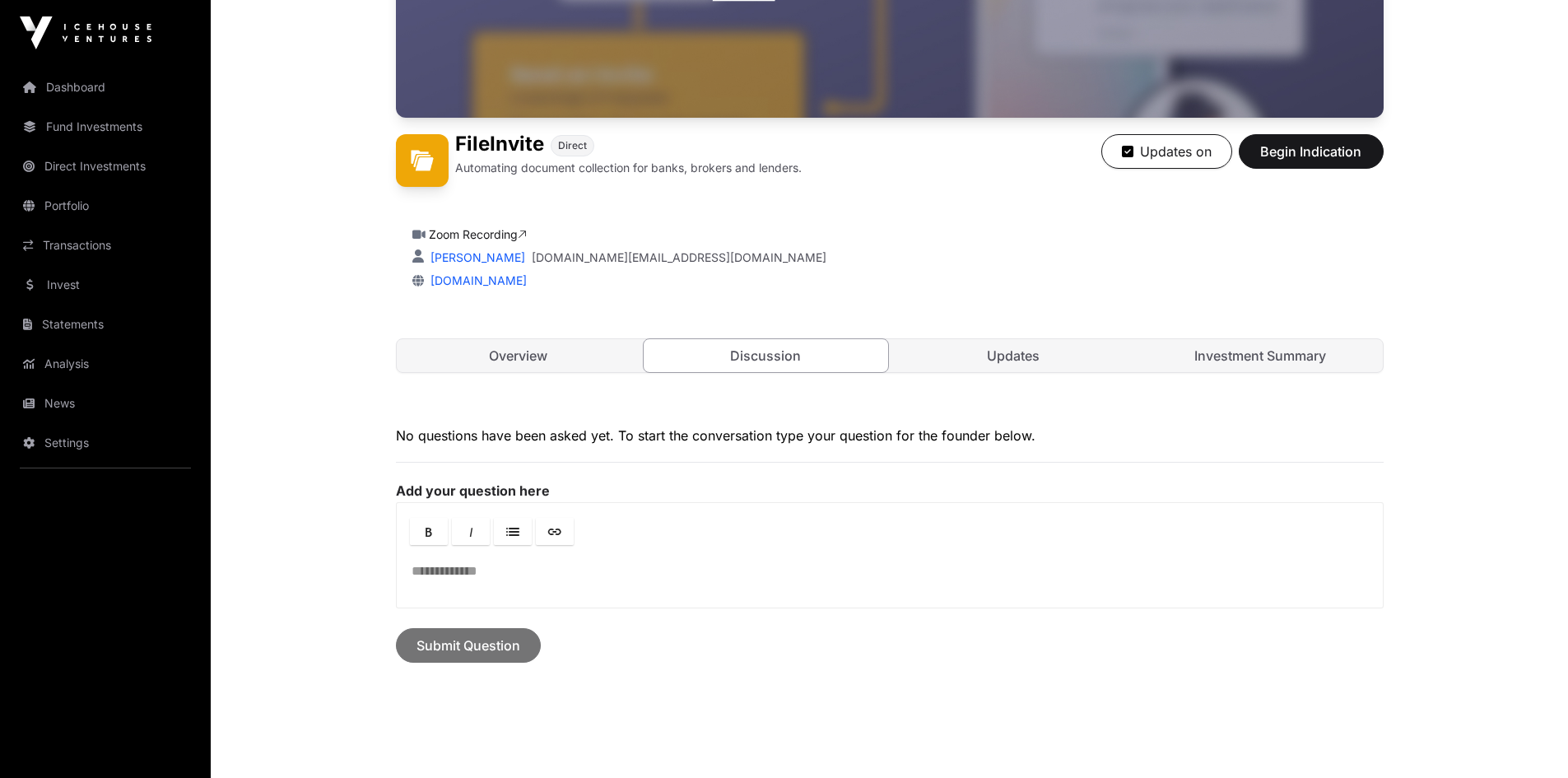
click at [514, 353] on link "Overview" at bounding box center [518, 355] width 244 height 33
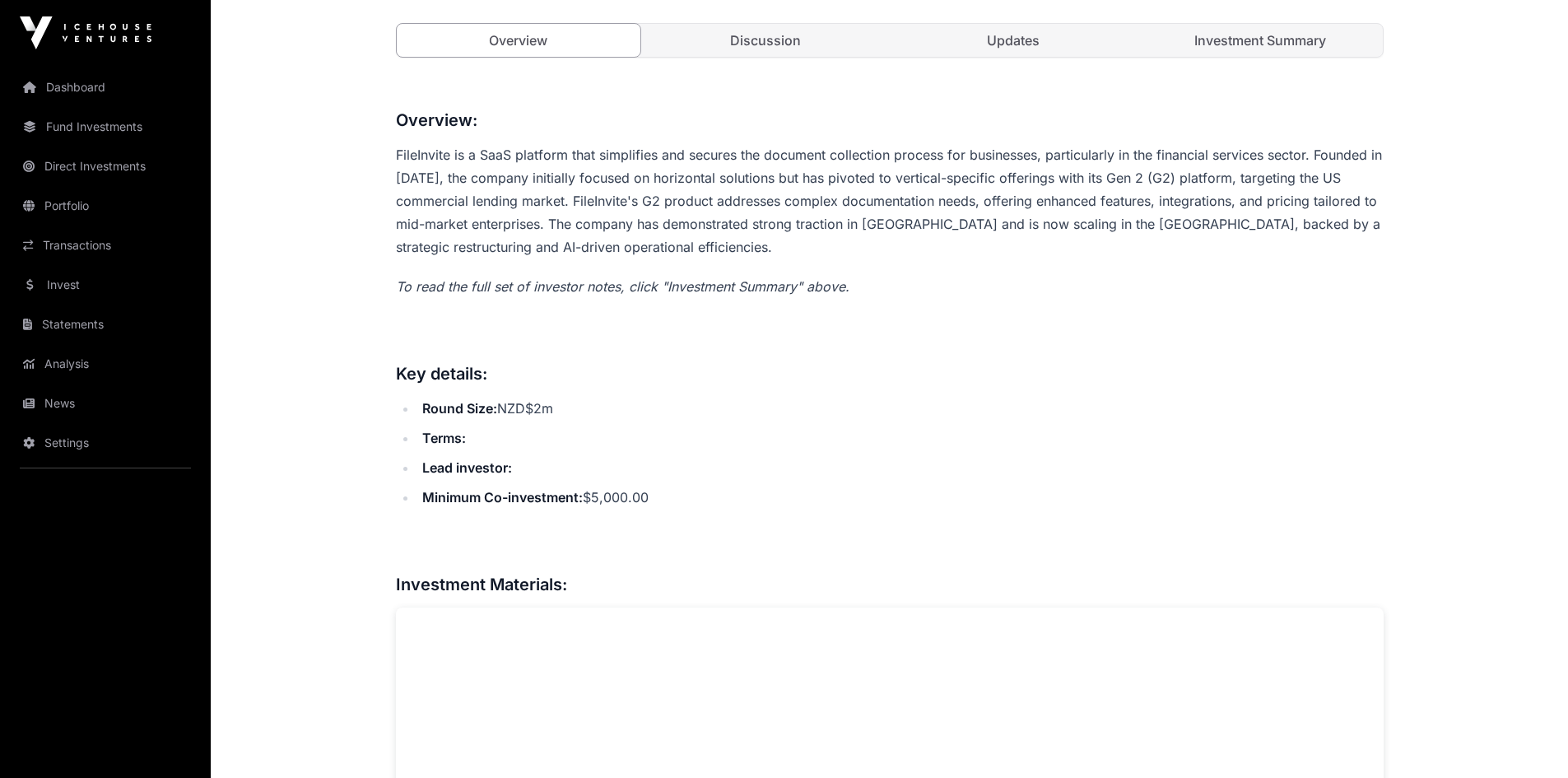
scroll to position [672, 0]
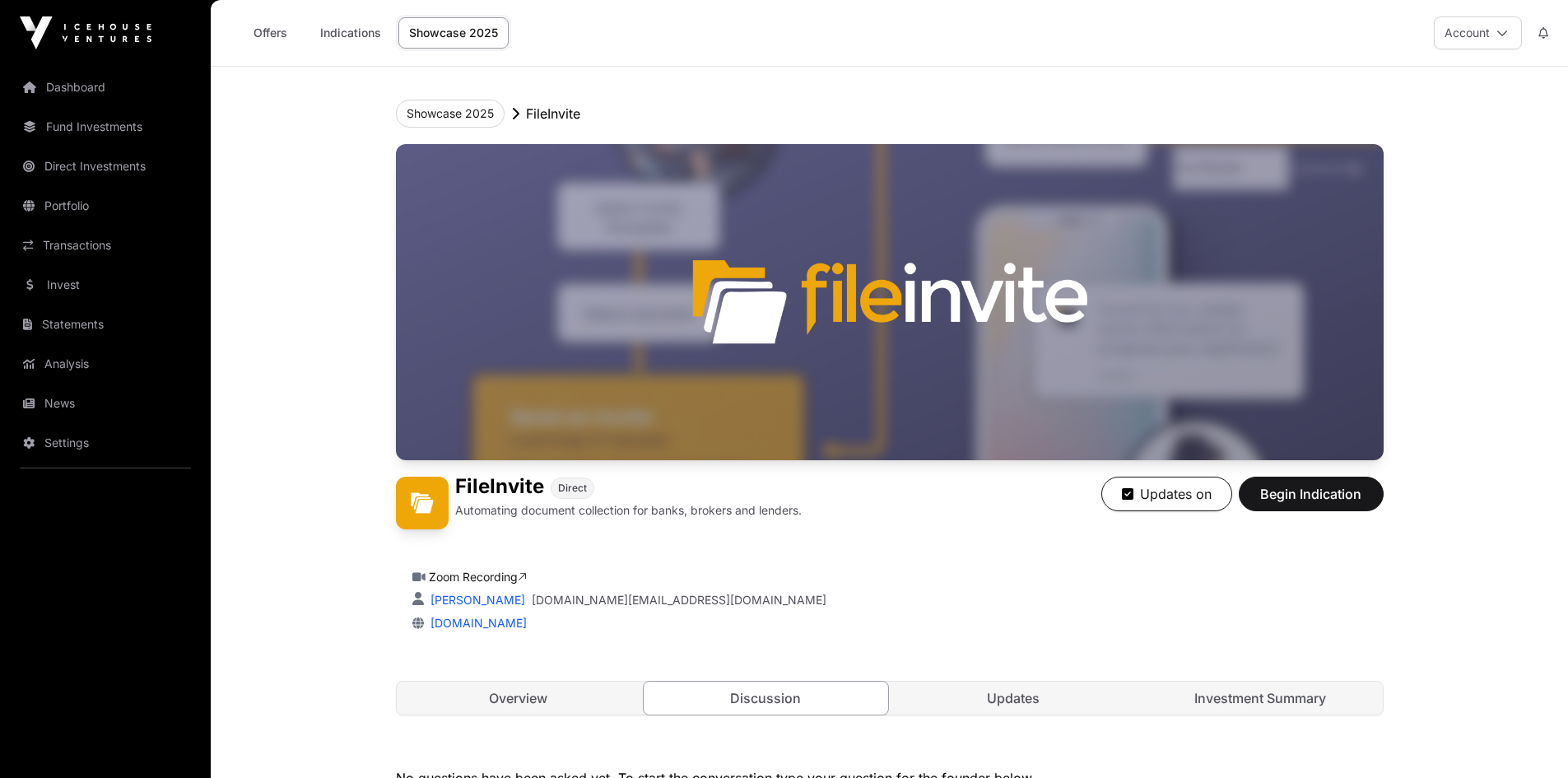
scroll to position [342, 0]
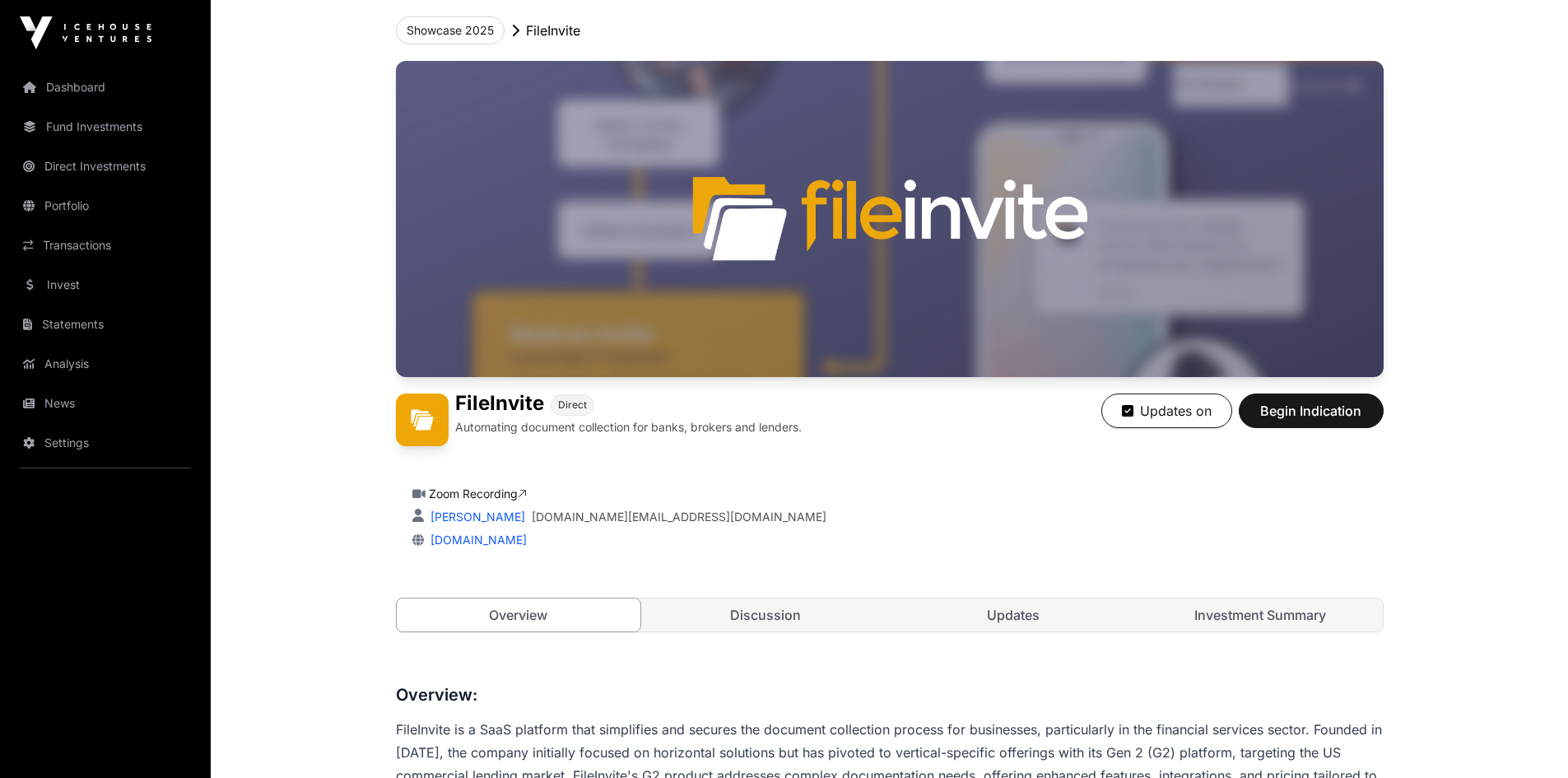
scroll to position [83, 0]
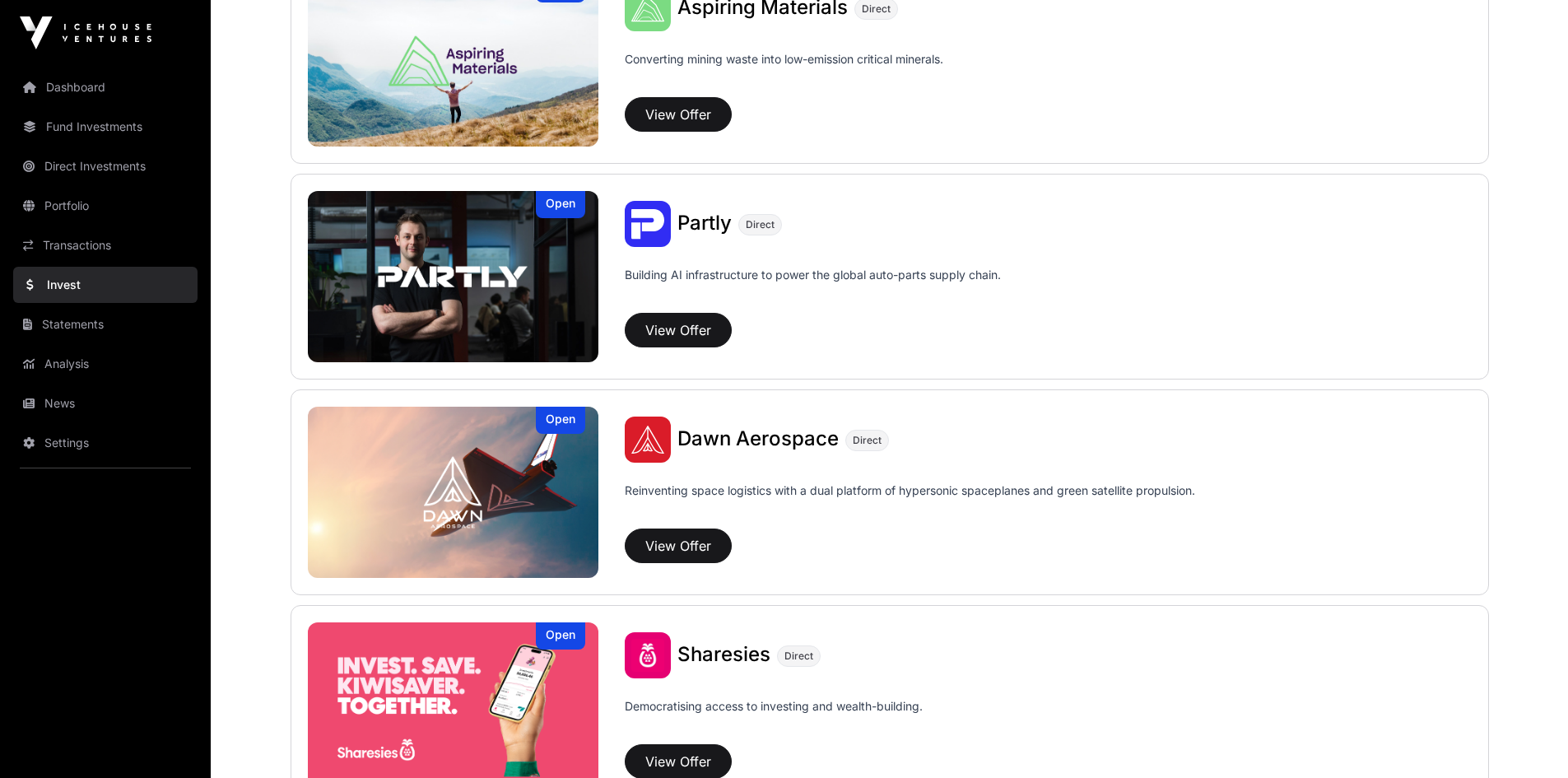
scroll to position [1573, 0]
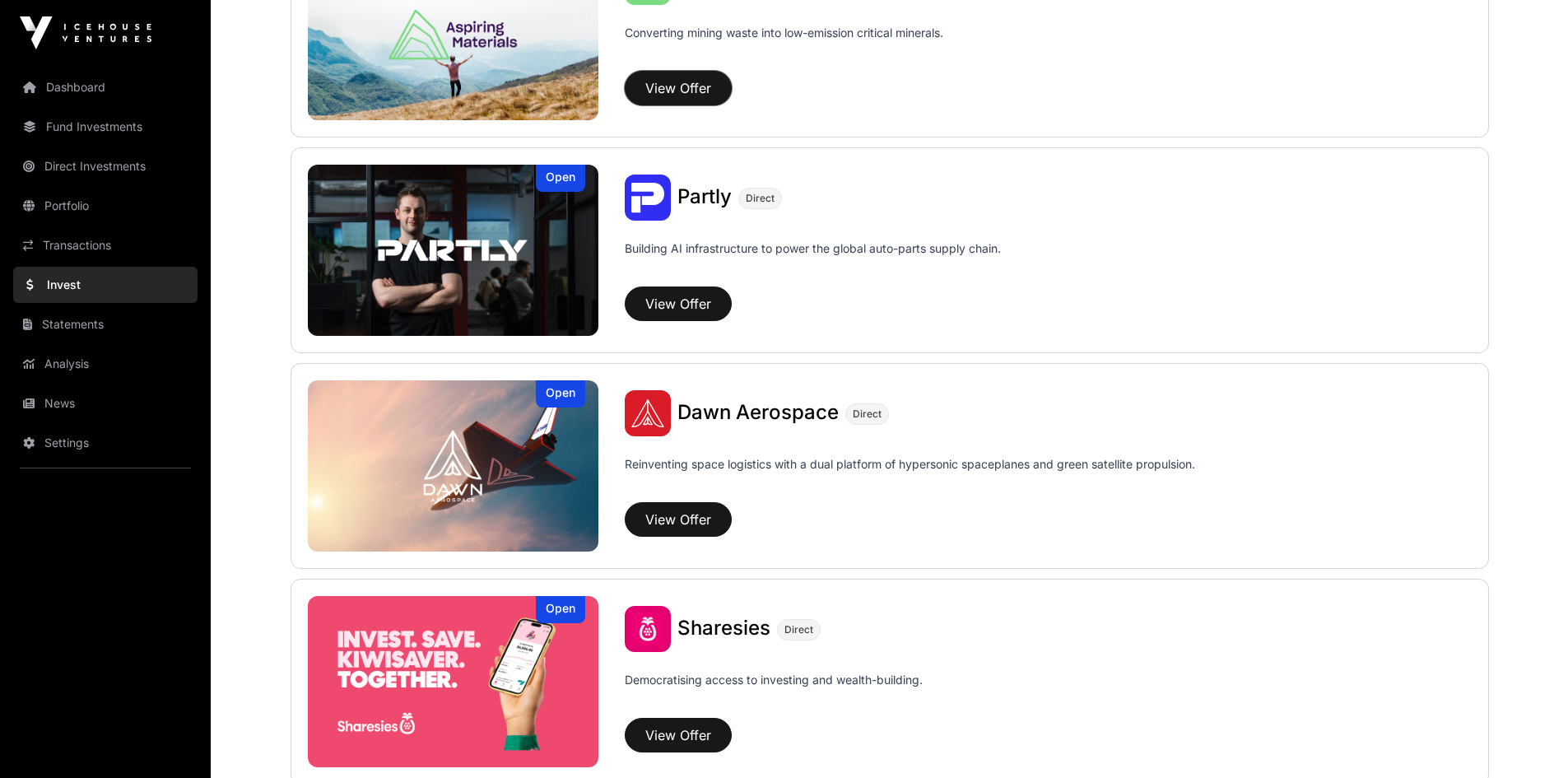
click at [664, 83] on button "View Offer" at bounding box center [678, 88] width 107 height 34
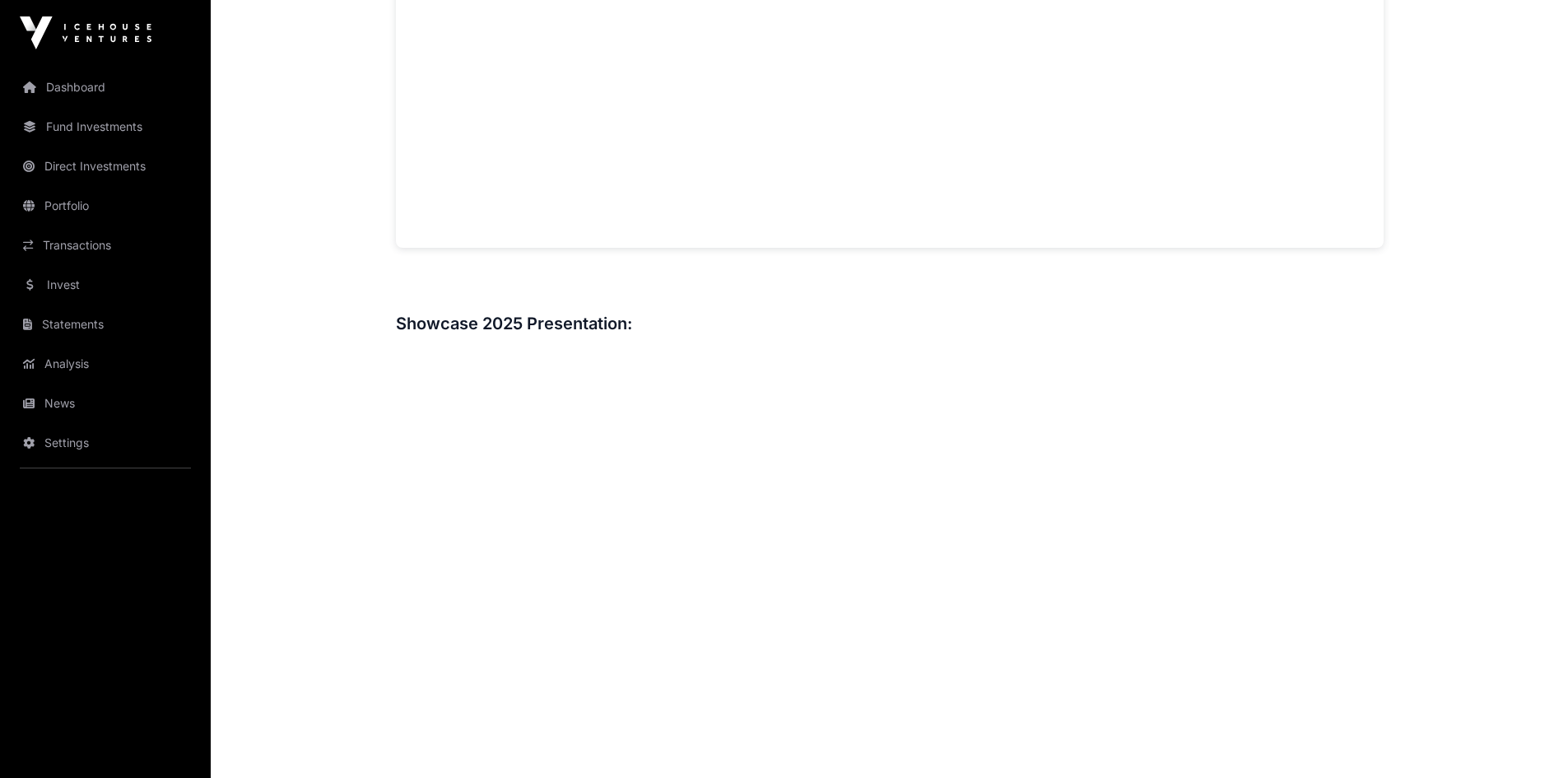
scroll to position [1810, 0]
